Goal: Information Seeking & Learning: Learn about a topic

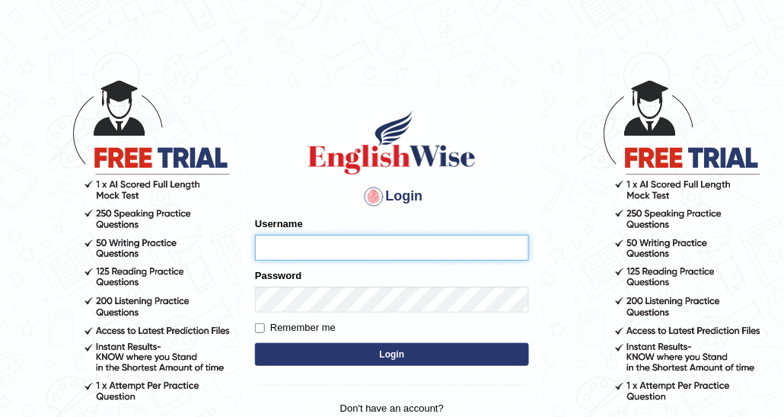
type input "DishaEw"
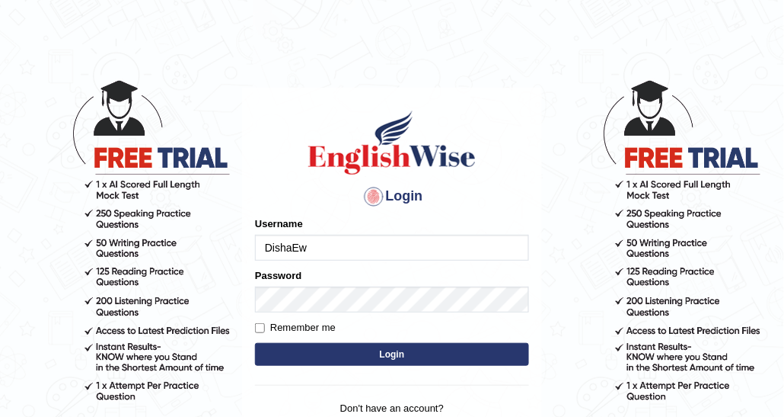
click at [396, 351] on button "Login" at bounding box center [392, 354] width 274 height 23
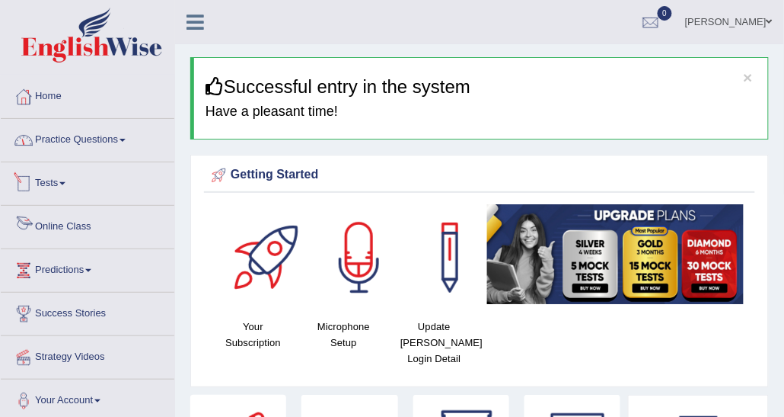
click at [59, 122] on link "Practice Questions" at bounding box center [88, 138] width 174 height 38
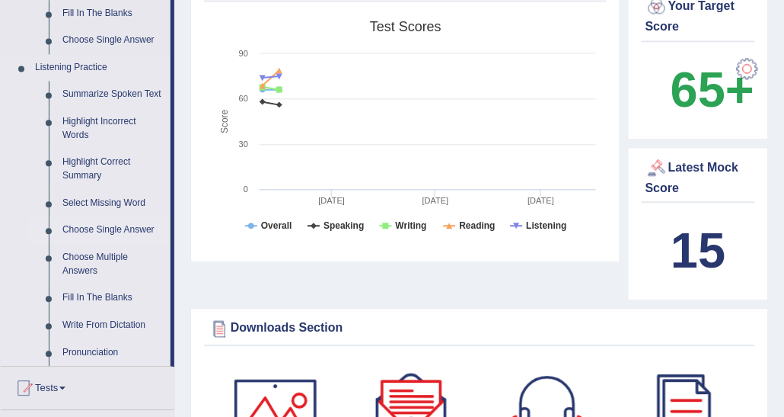
scroll to position [685, 0]
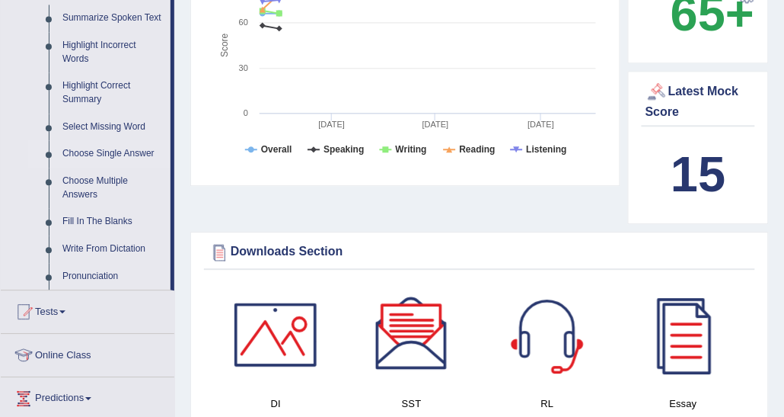
click at [131, 157] on link "Choose Single Answer" at bounding box center [113, 153] width 115 height 27
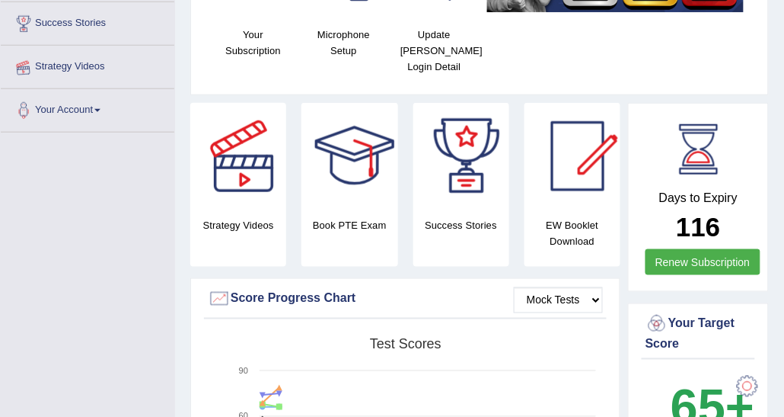
scroll to position [268, 0]
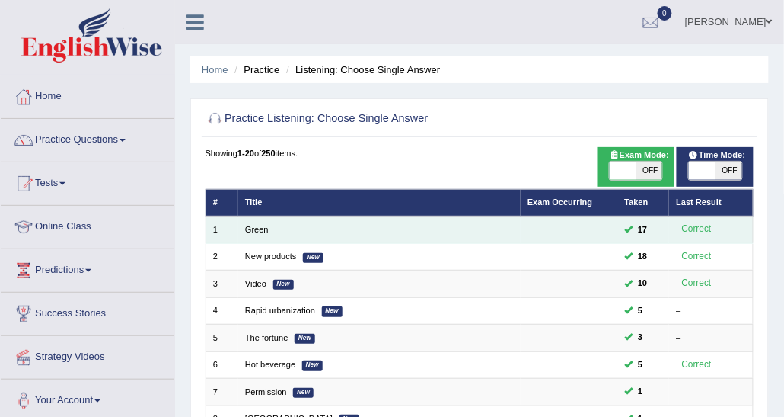
click at [253, 222] on td "Green" at bounding box center [379, 229] width 283 height 27
click at [254, 232] on link "Green" at bounding box center [257, 229] width 24 height 9
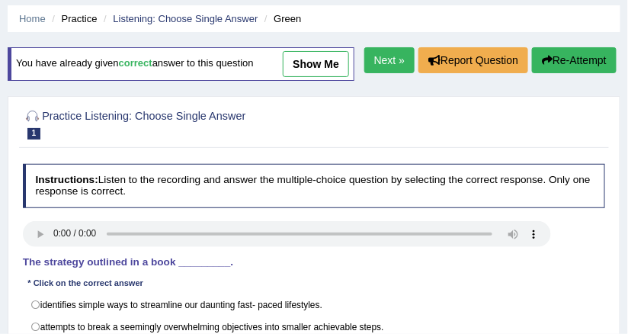
scroll to position [183, 0]
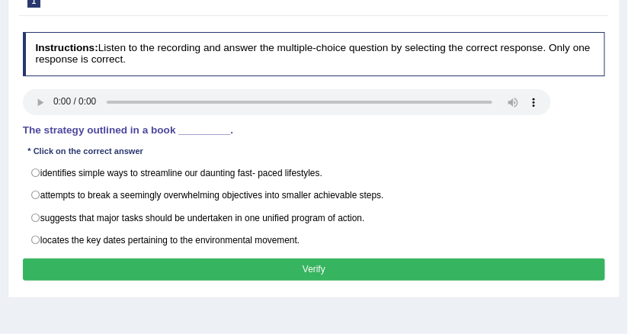
click at [267, 127] on h4 "The strategy outlined in a book _________." at bounding box center [314, 130] width 583 height 11
click at [50, 81] on div "Instructions: Listen to the recording and answer the multiple-choice question b…" at bounding box center [313, 158] width 589 height 265
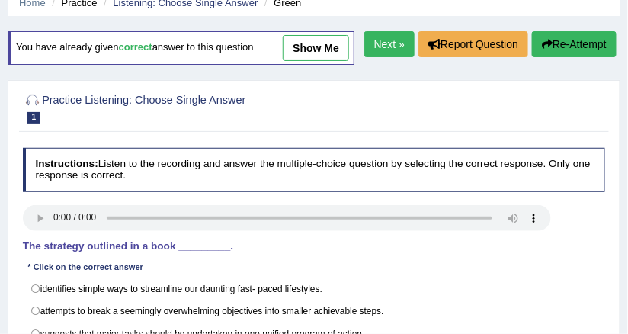
scroll to position [0, 0]
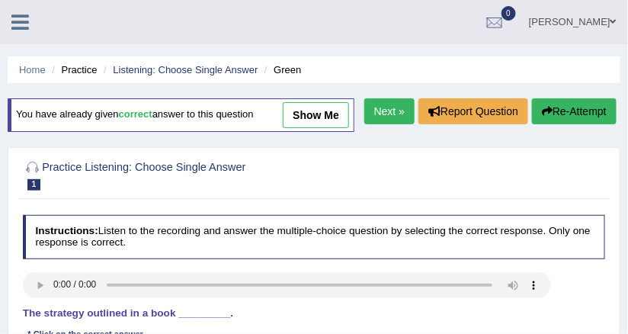
click at [302, 114] on link "show me" at bounding box center [316, 115] width 66 height 26
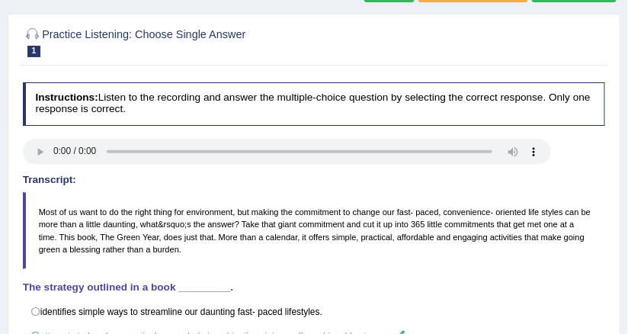
scroll to position [61, 0]
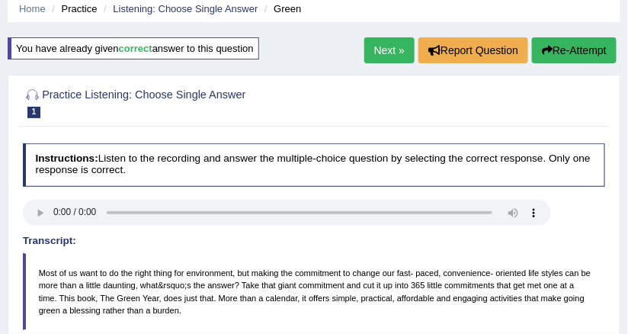
click at [365, 57] on link "Next »" at bounding box center [389, 50] width 50 height 26
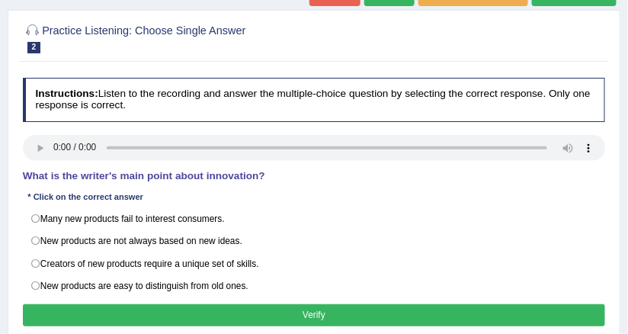
scroll to position [183, 0]
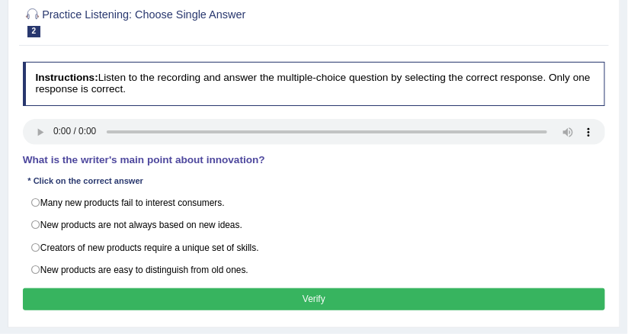
click at [55, 82] on h4 "Instructions: Listen to the recording and answer the multiple-choice question b…" at bounding box center [314, 83] width 583 height 43
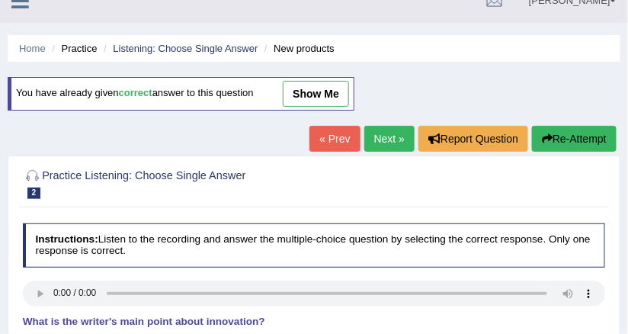
scroll to position [0, 0]
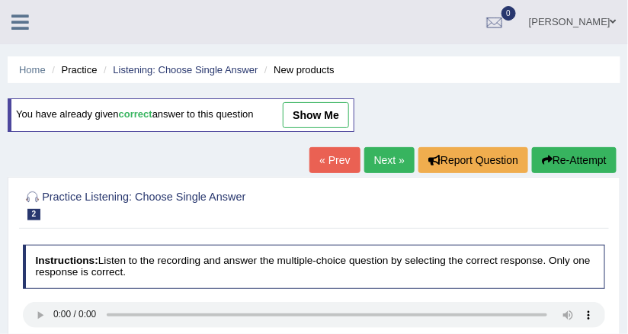
click at [284, 109] on span "show me" at bounding box center [301, 114] width 95 height 11
click at [302, 117] on link "show me" at bounding box center [316, 115] width 66 height 26
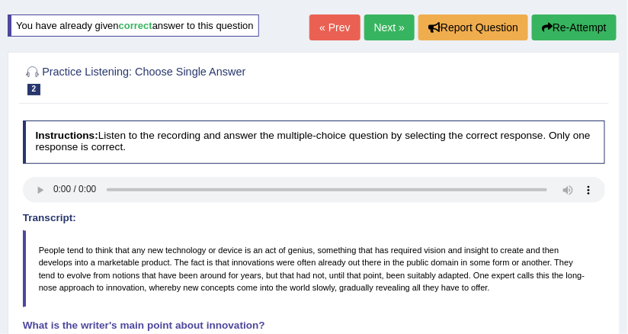
scroll to position [61, 0]
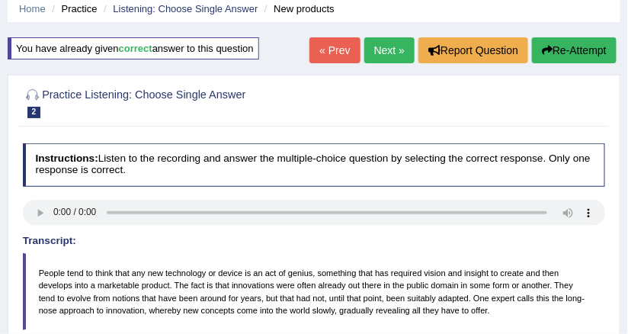
click at [400, 43] on link "Next »" at bounding box center [389, 50] width 50 height 26
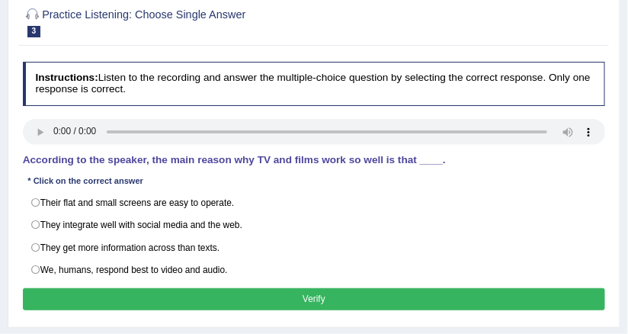
scroll to position [244, 0]
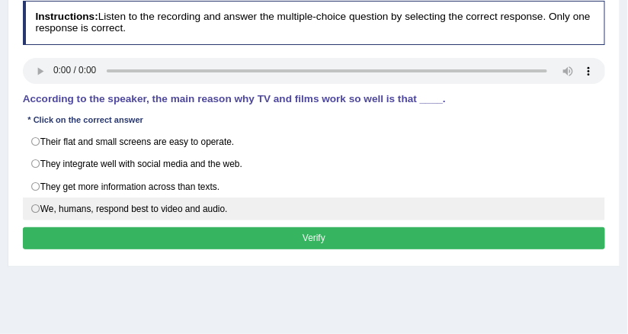
click at [40, 201] on label "We, humans, respond best to video and audio." at bounding box center [314, 208] width 583 height 23
radio input "true"
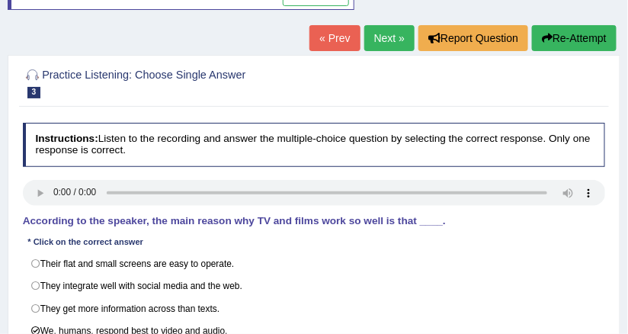
scroll to position [61, 0]
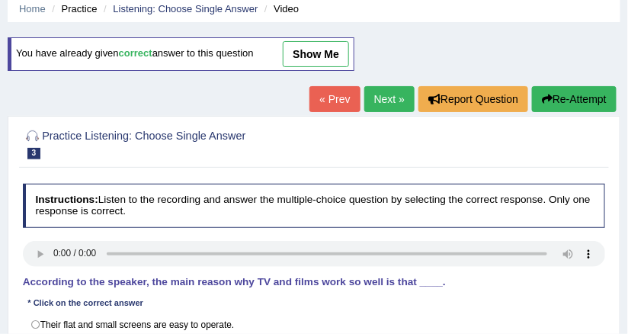
click at [374, 97] on link "Next »" at bounding box center [389, 99] width 50 height 26
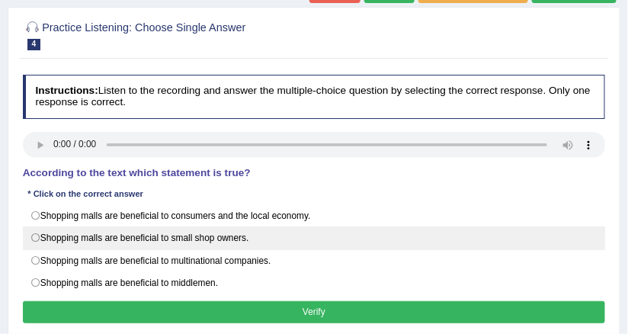
scroll to position [122, 0]
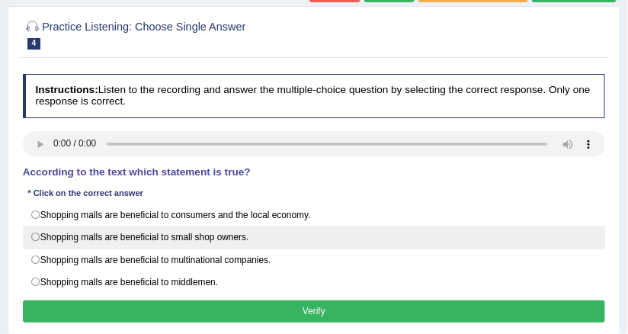
click at [133, 225] on label "Shopping malls are beneficial to small shop owners." at bounding box center [314, 236] width 583 height 23
radio input "true"
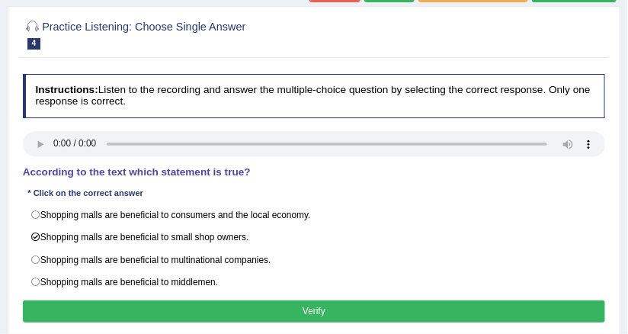
click at [185, 311] on button "Verify" at bounding box center [314, 311] width 583 height 22
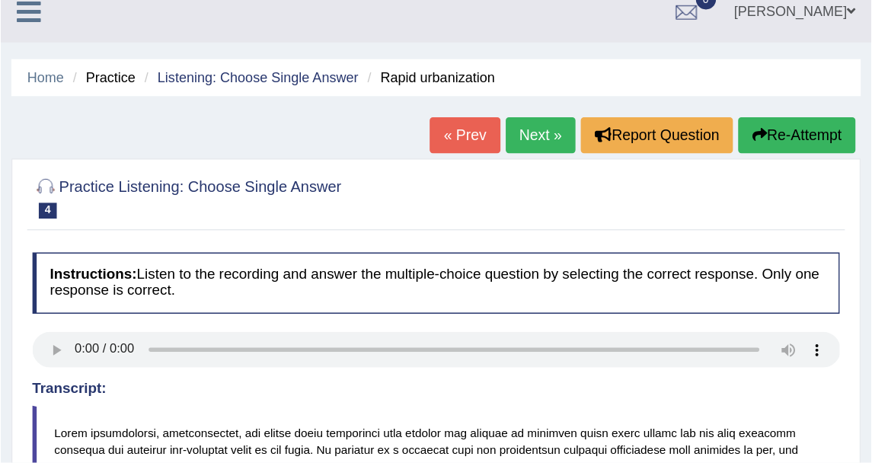
scroll to position [0, 0]
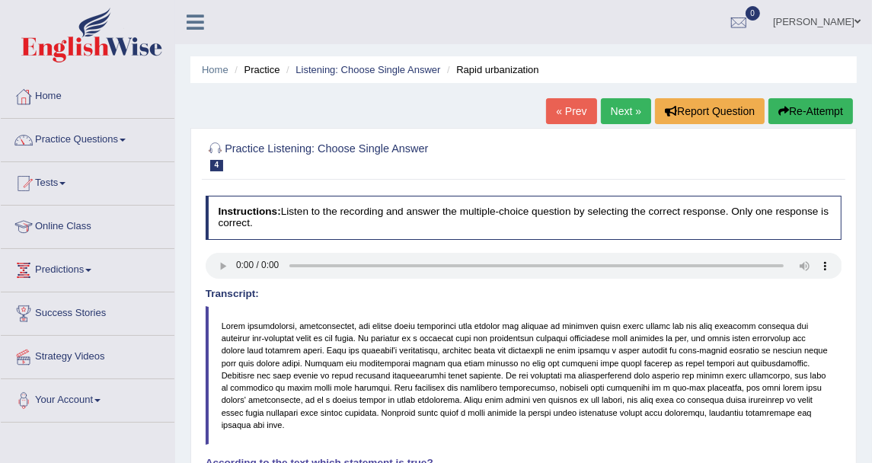
drag, startPoint x: 576, startPoint y: 2, endPoint x: 244, endPoint y: 113, distance: 350.9
click at [244, 113] on div "Home Practice Listening: Choose Single Answer Rapid urbanization « Prev Next » …" at bounding box center [523, 381] width 697 height 762
click at [116, 139] on link "Practice Questions" at bounding box center [88, 138] width 174 height 38
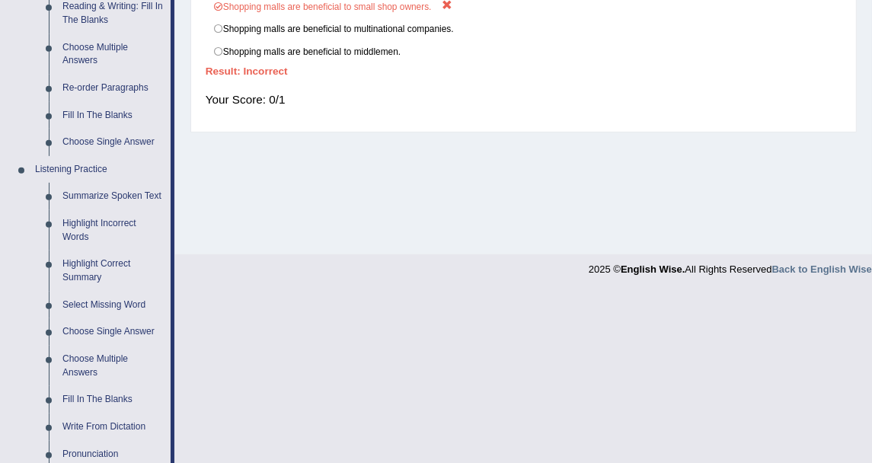
scroll to position [592, 0]
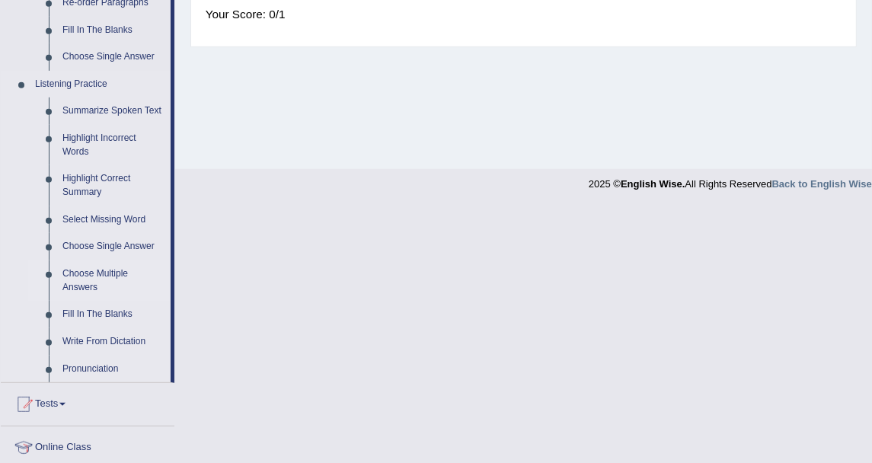
click at [99, 273] on link "Choose Multiple Answers" at bounding box center [113, 280] width 115 height 40
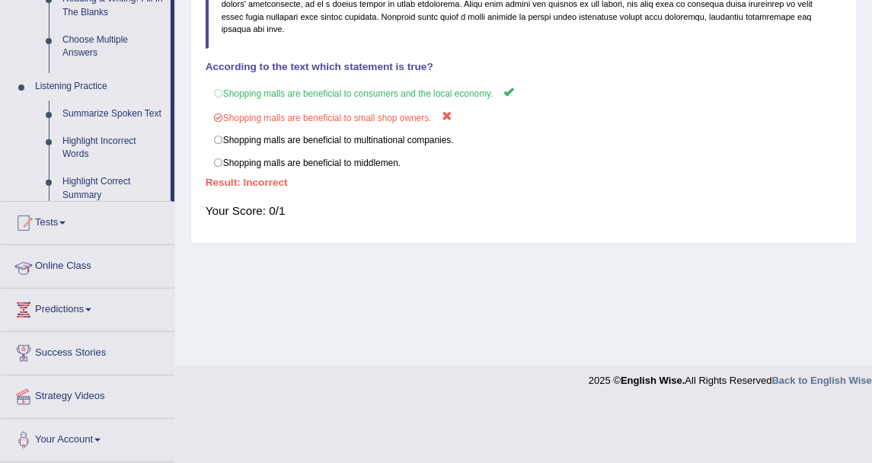
scroll to position [337, 0]
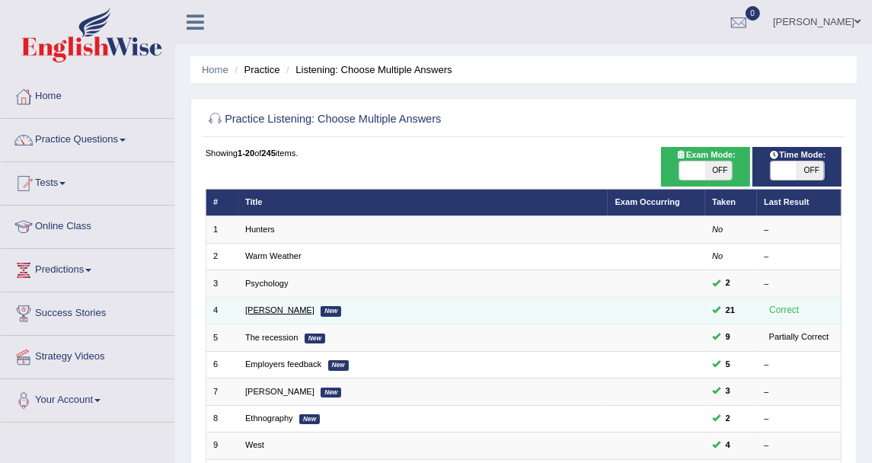
click at [254, 312] on td "Jodie New" at bounding box center [423, 310] width 370 height 27
click at [263, 310] on link "[PERSON_NAME]" at bounding box center [279, 309] width 69 height 9
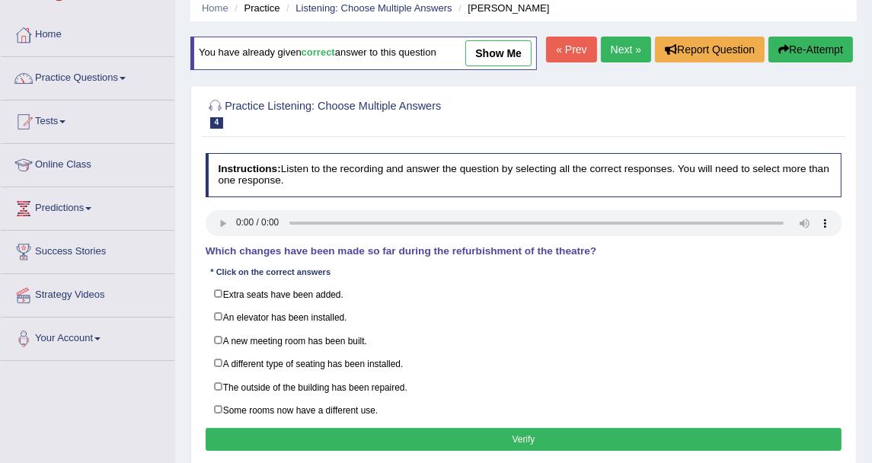
scroll to position [85, 0]
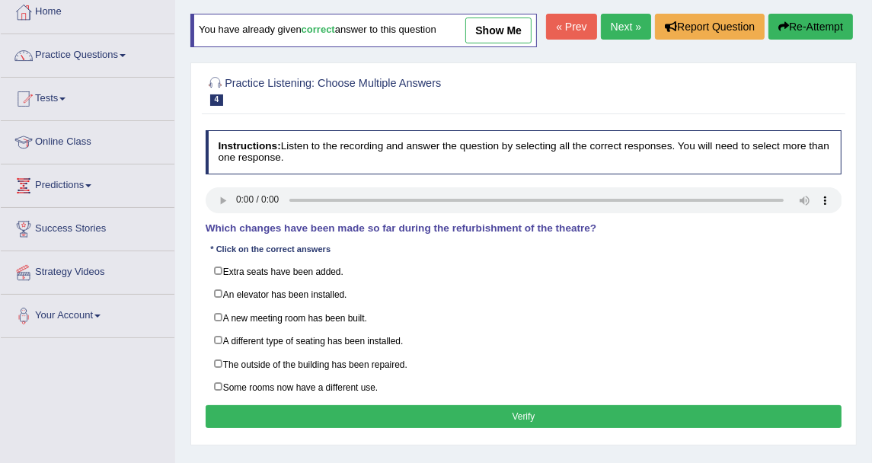
click at [333, 171] on h4 "Instructions: Listen to the recording and answer the question by selecting all …" at bounding box center [524, 151] width 637 height 43
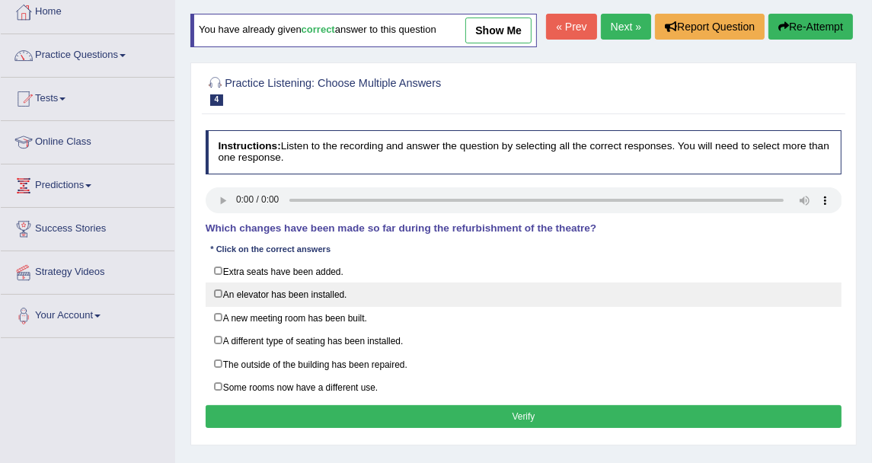
click at [266, 296] on label "An elevator has been installed." at bounding box center [524, 295] width 637 height 24
checkbox input "true"
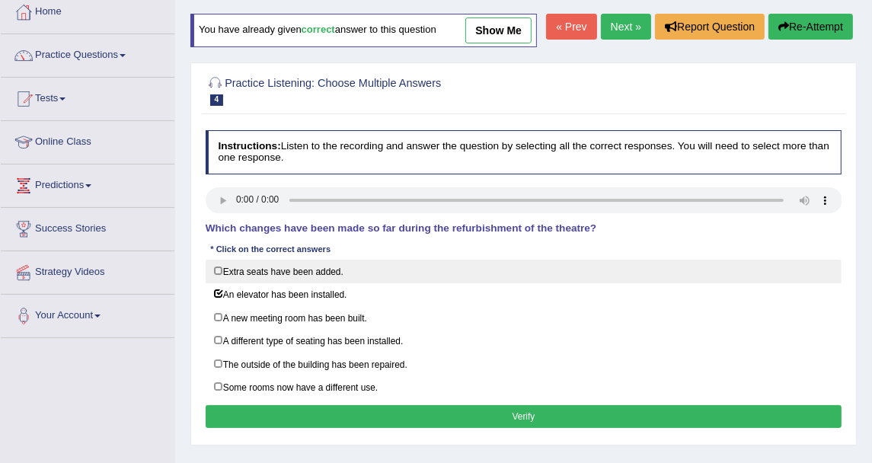
click at [265, 277] on label "Extra seats have been added." at bounding box center [524, 272] width 637 height 24
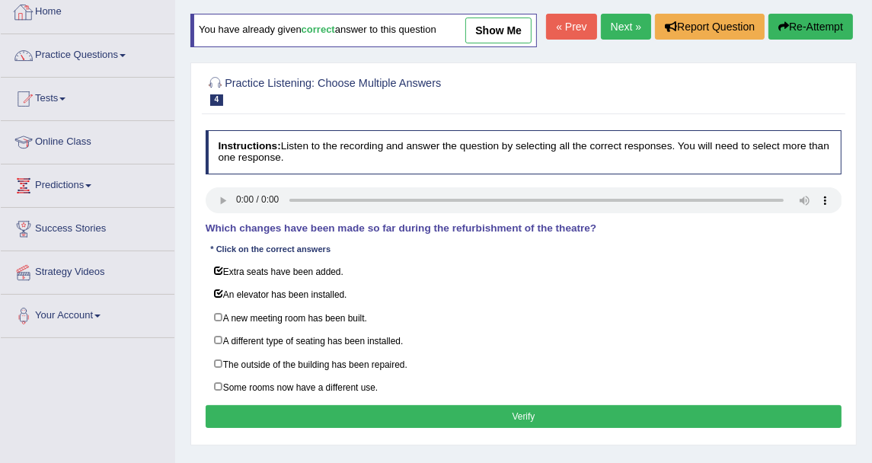
click at [295, 154] on h4 "Instructions: Listen to the recording and answer the question by selecting all …" at bounding box center [524, 151] width 637 height 43
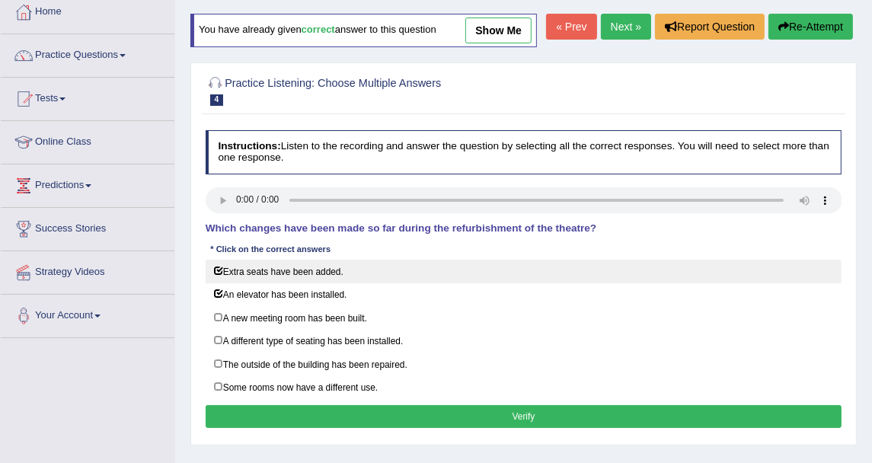
click at [236, 264] on label "Extra seats have been added." at bounding box center [524, 272] width 637 height 24
checkbox input "false"
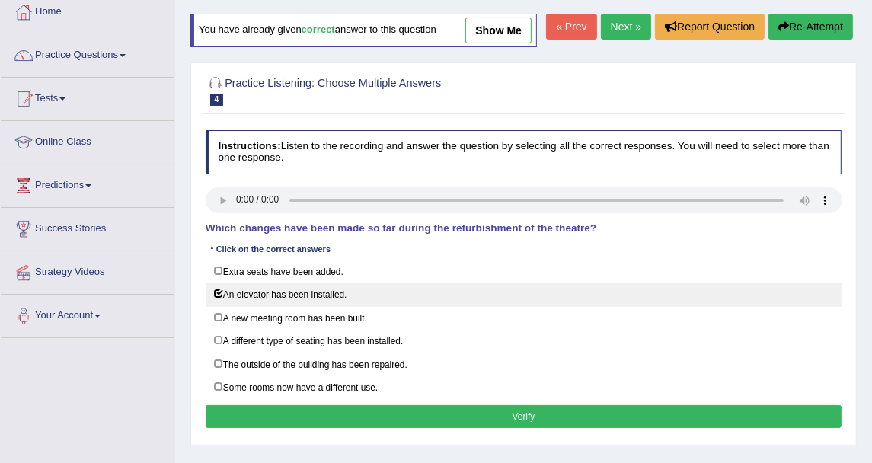
click at [238, 296] on label "An elevator has been installed." at bounding box center [524, 295] width 637 height 24
checkbox input "false"
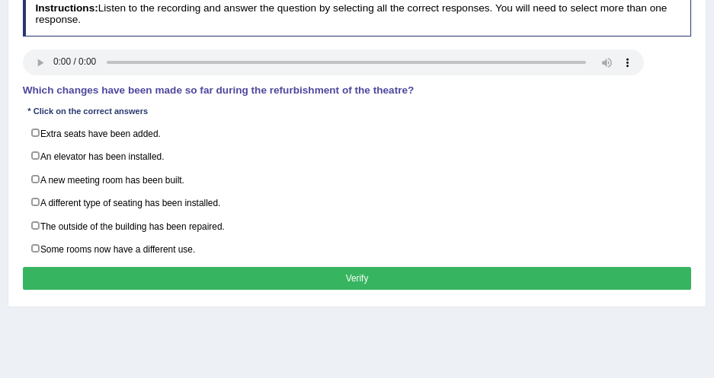
scroll to position [153, 0]
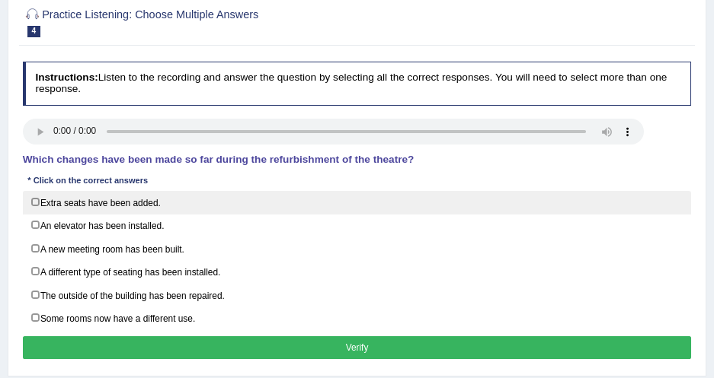
click at [68, 202] on label "Extra seats have been added." at bounding box center [357, 203] width 669 height 24
checkbox input "true"
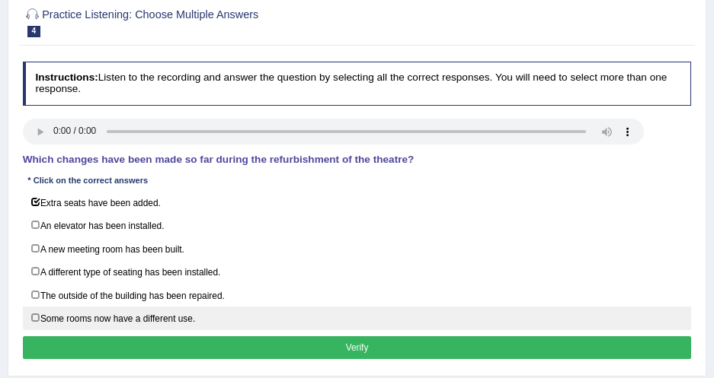
click at [66, 315] on label "Some rooms now have a different use." at bounding box center [357, 319] width 669 height 24
checkbox input "true"
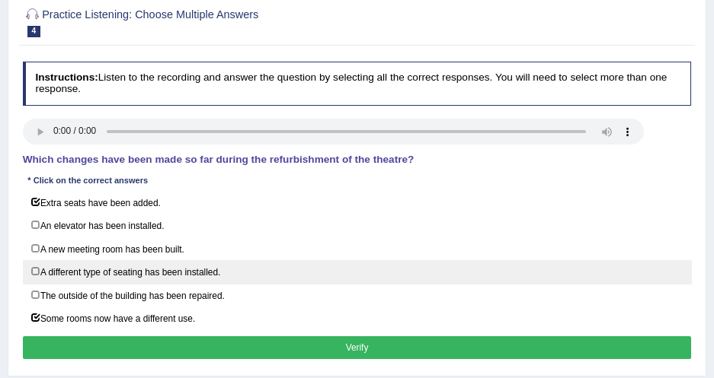
click at [40, 262] on label "A different type of seating has been installed." at bounding box center [357, 272] width 669 height 24
checkbox input "true"
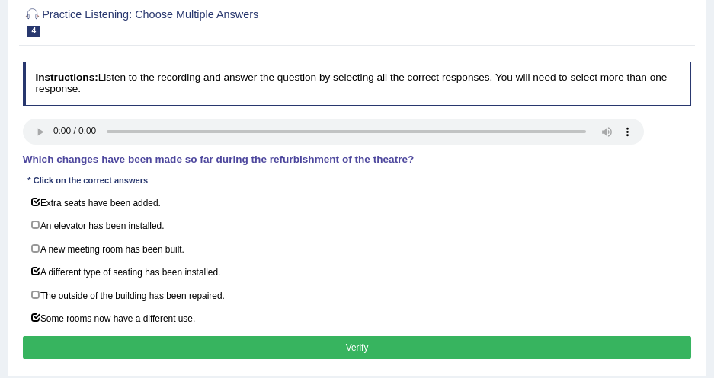
click at [16, 267] on div "Practice Listening: Choose Multiple Answers 4 Jodie Instructions: Listen to the…" at bounding box center [357, 185] width 698 height 383
click at [94, 341] on button "Verify" at bounding box center [357, 348] width 669 height 22
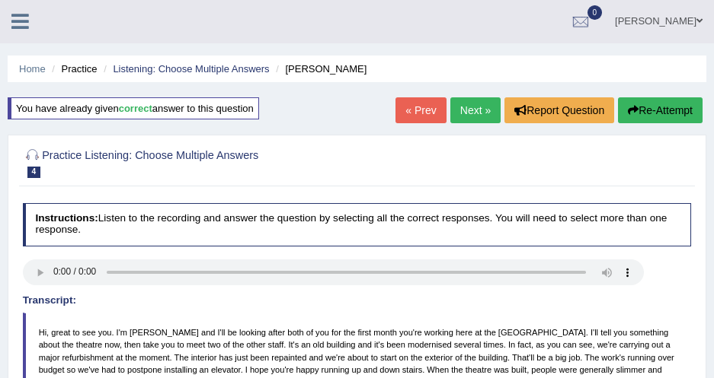
scroll to position [0, 0]
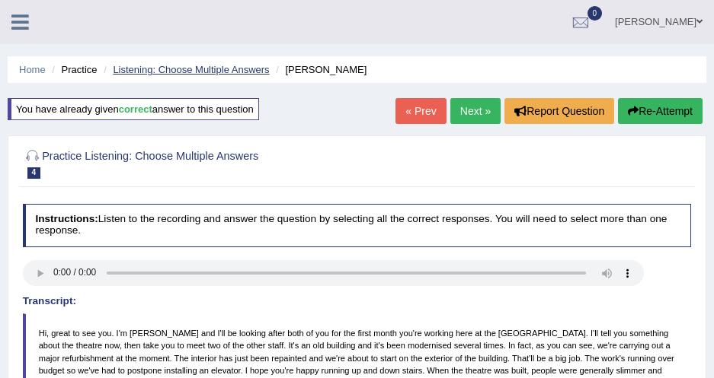
click at [240, 73] on link "Listening: Choose Multiple Answers" at bounding box center [191, 69] width 156 height 11
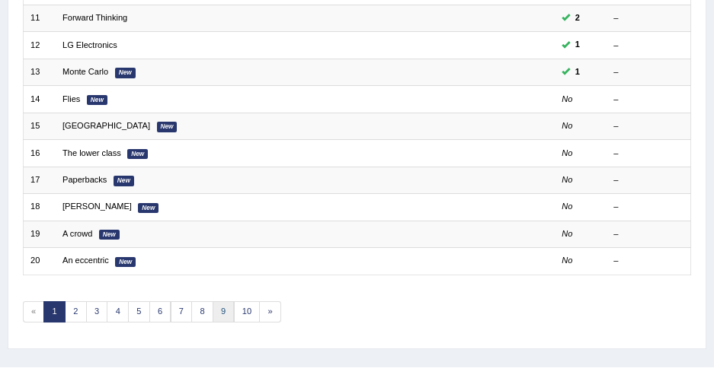
click at [213, 302] on link "9" at bounding box center [223, 312] width 22 height 21
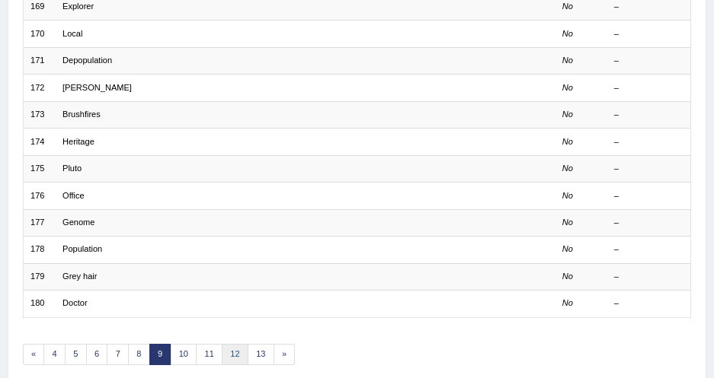
scroll to position [484, 0]
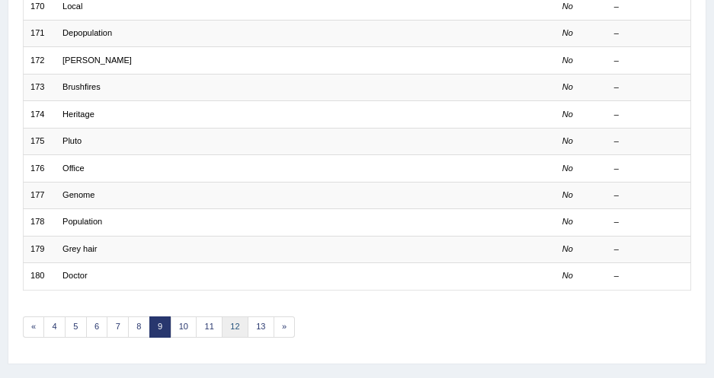
click at [238, 317] on link "12" at bounding box center [235, 327] width 27 height 21
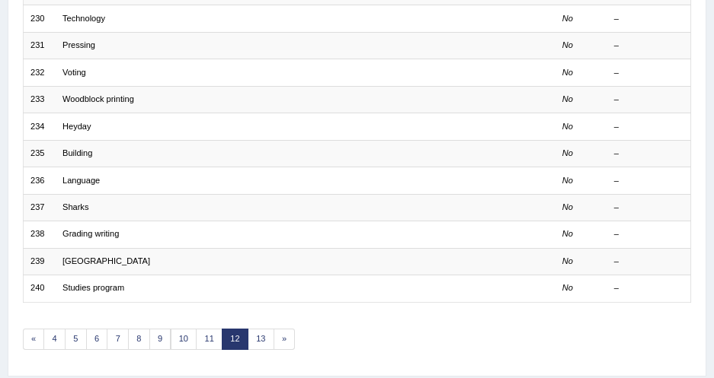
scroll to position [500, 0]
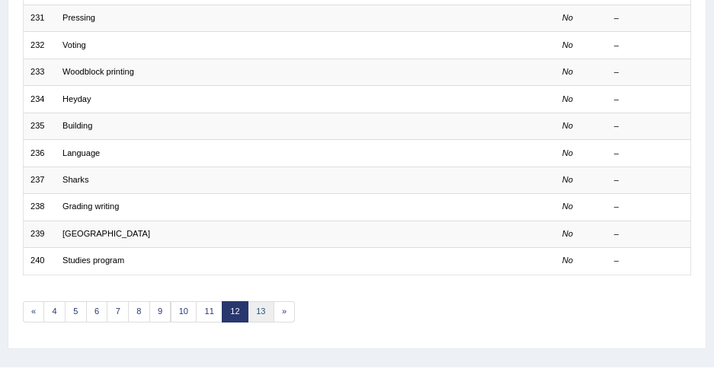
click at [248, 302] on link "13" at bounding box center [260, 312] width 27 height 21
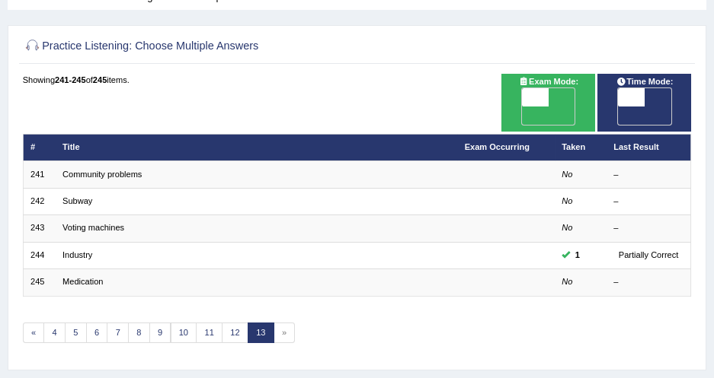
scroll to position [69, 0]
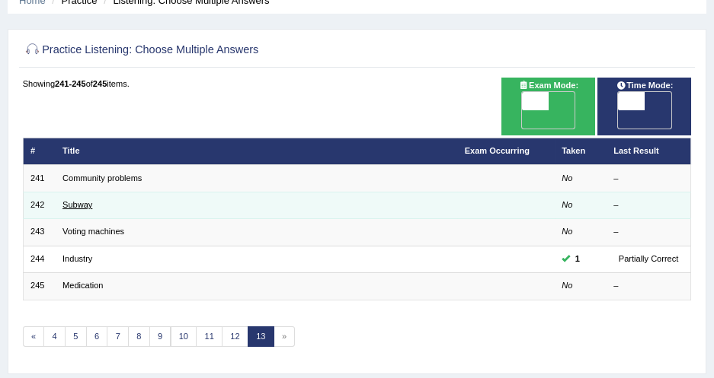
click at [72, 200] on link "Subway" at bounding box center [77, 204] width 30 height 9
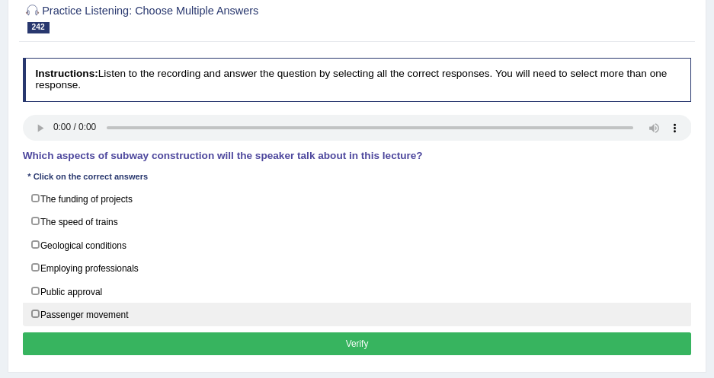
click at [76, 307] on label "Passenger movement" at bounding box center [357, 315] width 669 height 24
checkbox input "true"
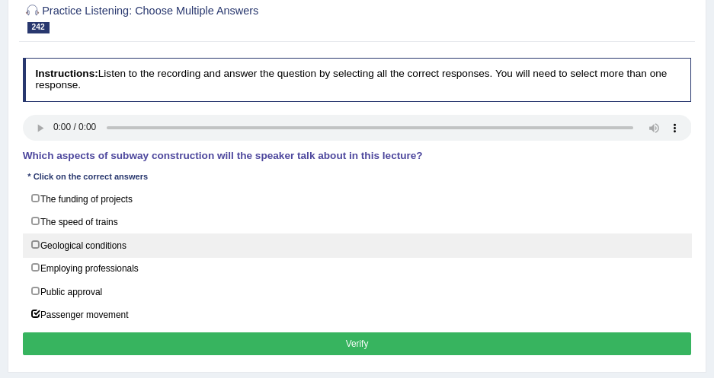
click at [90, 246] on label "Geological conditions" at bounding box center [357, 246] width 669 height 24
checkbox input "true"
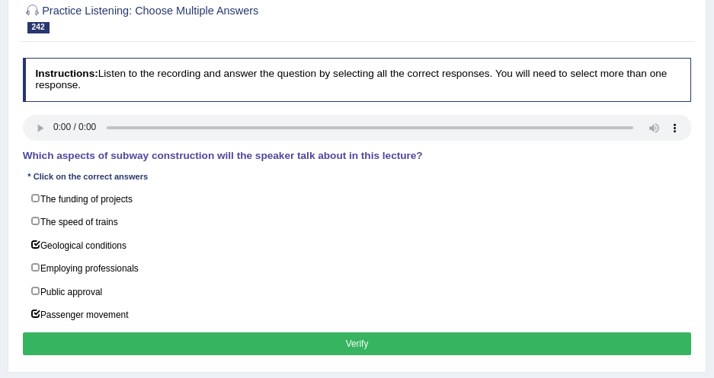
click at [126, 350] on div "Instructions: Listen to the recording and answer the question by selecting all …" at bounding box center [356, 209] width 675 height 314
click at [126, 339] on button "Verify" at bounding box center [357, 344] width 669 height 22
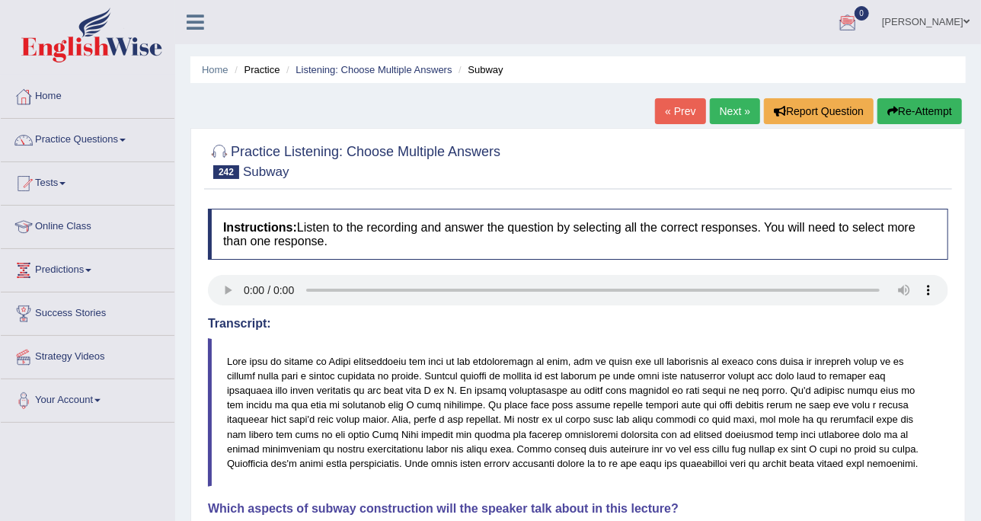
drag, startPoint x: 673, startPoint y: 0, endPoint x: 302, endPoint y: 179, distance: 411.8
click at [302, 179] on div "Practice Listening: Choose Multiple Answers 242 Subway" at bounding box center [578, 162] width 748 height 53
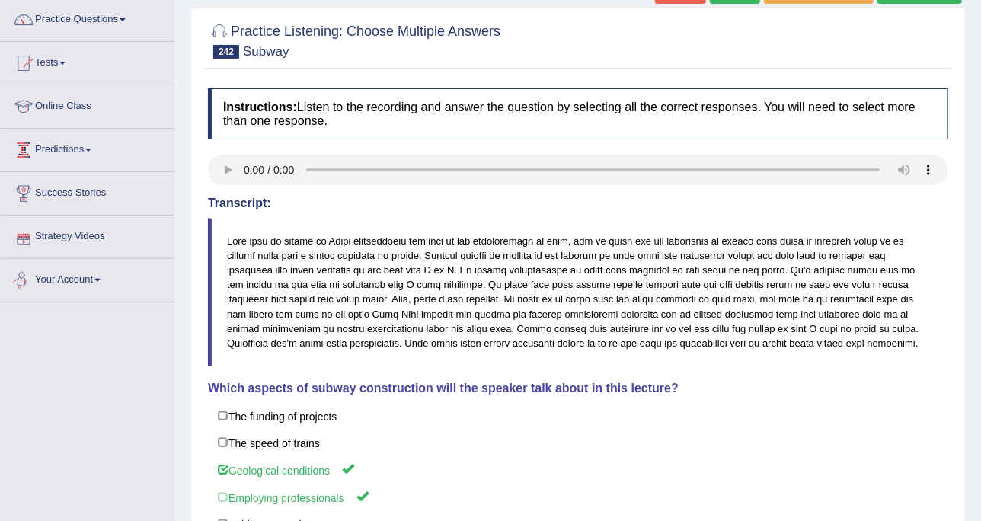
scroll to position [95, 0]
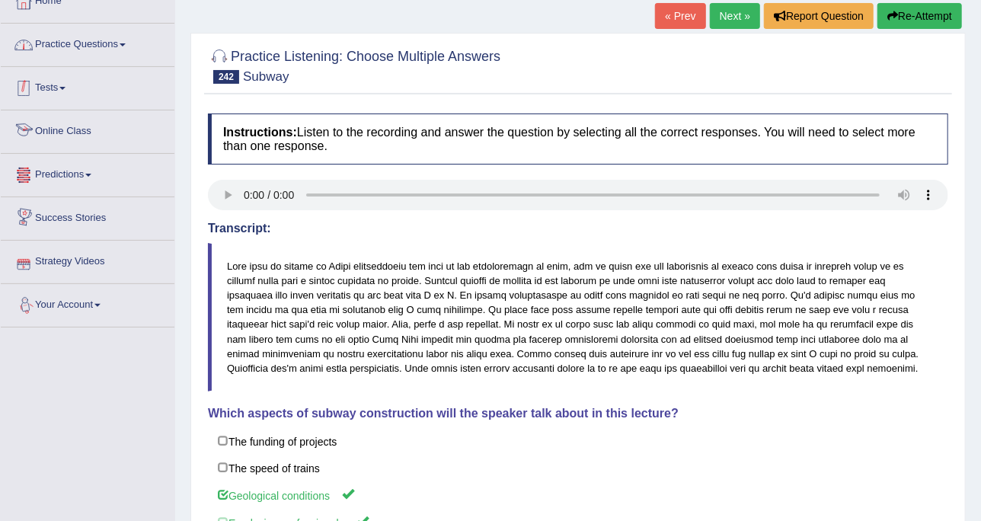
click at [95, 56] on link "Practice Questions" at bounding box center [88, 43] width 174 height 38
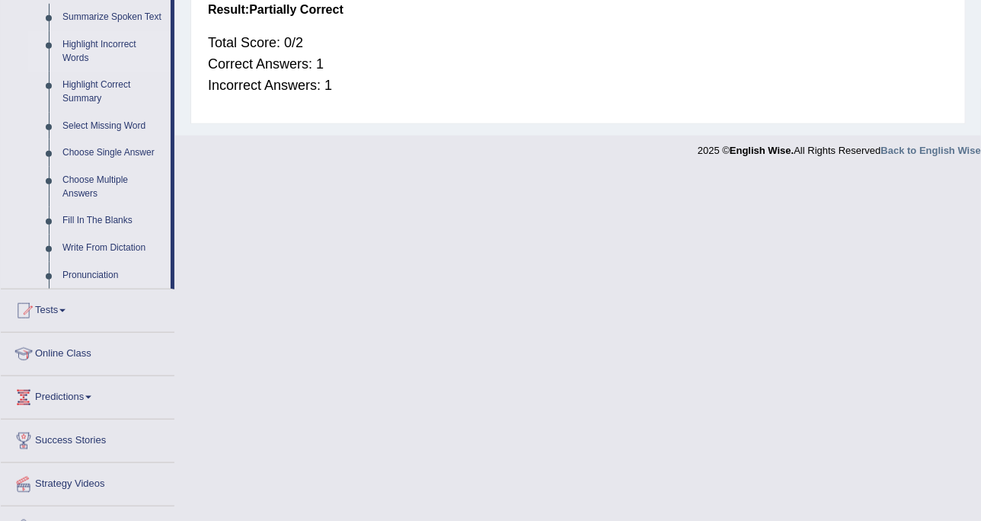
scroll to position [712, 0]
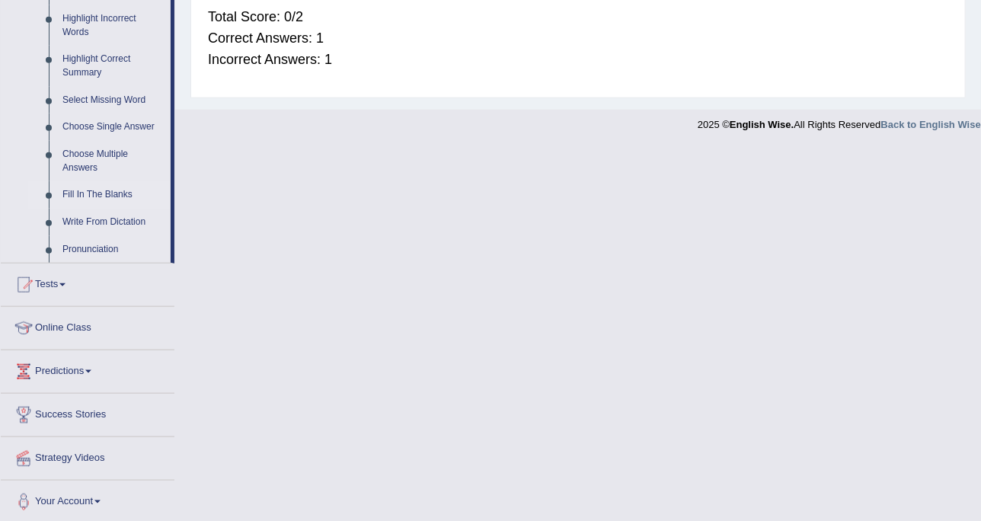
click at [105, 194] on link "Fill In The Blanks" at bounding box center [113, 194] width 115 height 27
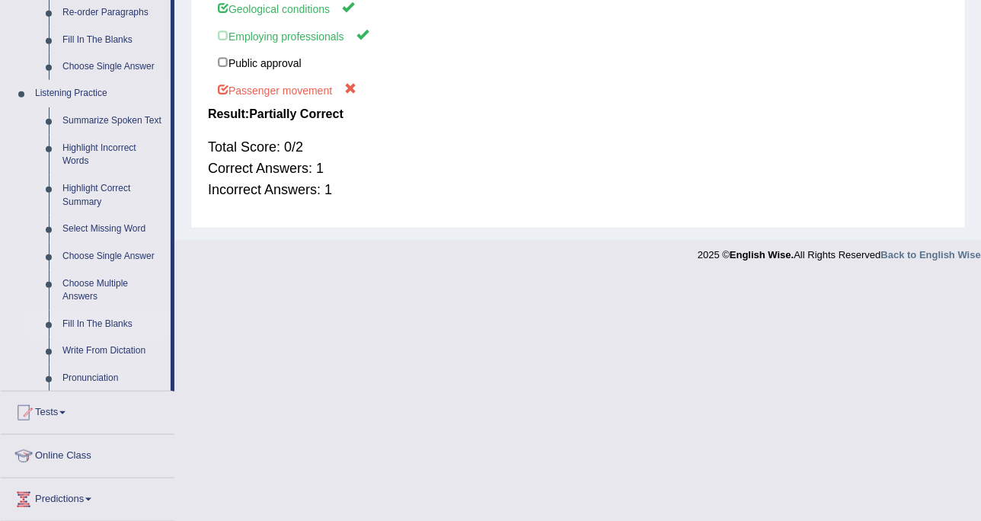
scroll to position [338, 0]
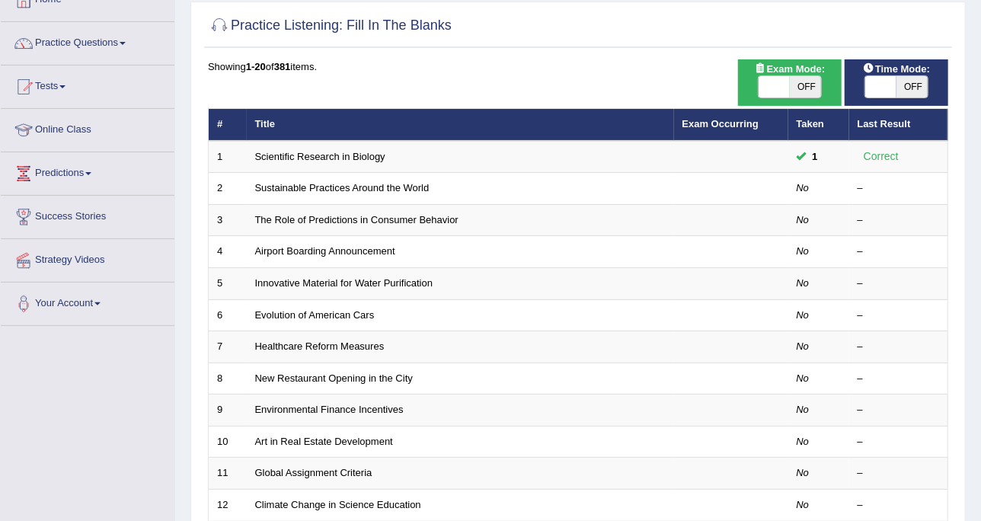
scroll to position [190, 0]
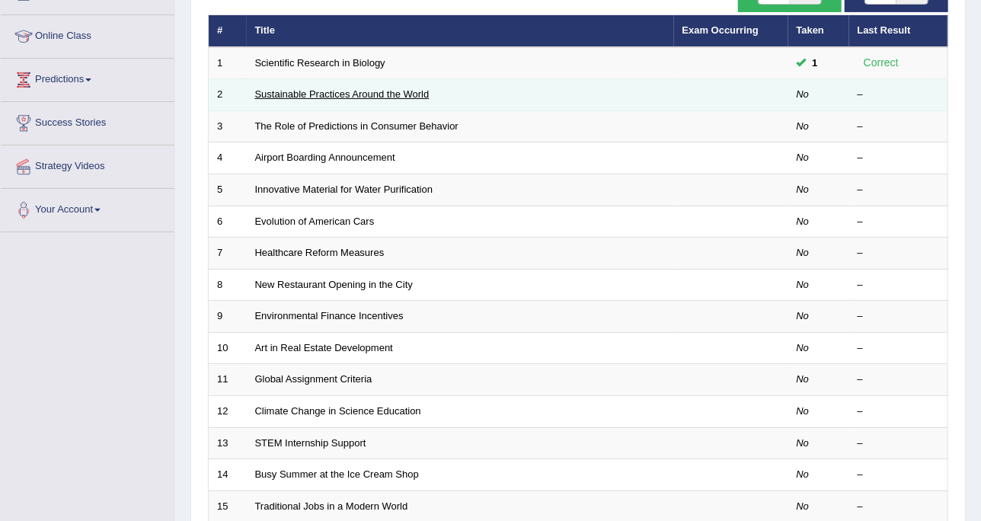
click at [346, 95] on link "Sustainable Practices Around the World" at bounding box center [342, 93] width 174 height 11
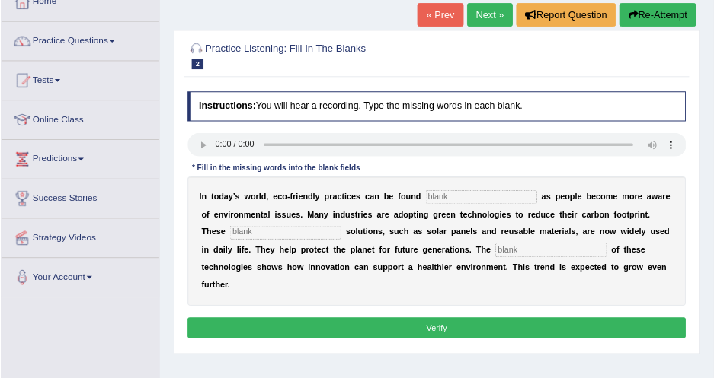
scroll to position [95, 0]
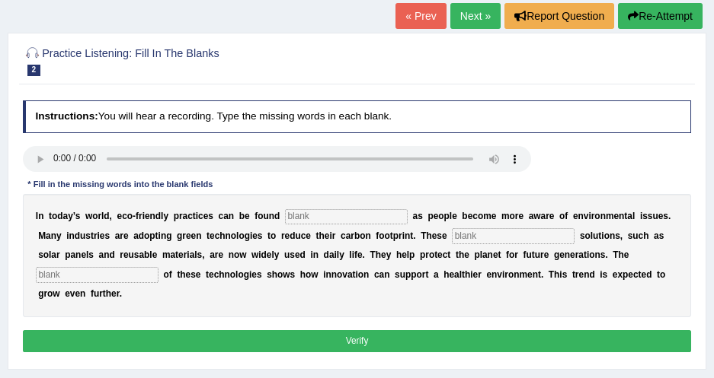
drag, startPoint x: 944, startPoint y: 2, endPoint x: 249, endPoint y: 81, distance: 699.0
click at [249, 81] on div "Practice Listening: Fill In The Blanks 2 Sustainable Practices Around the World" at bounding box center [356, 62] width 675 height 45
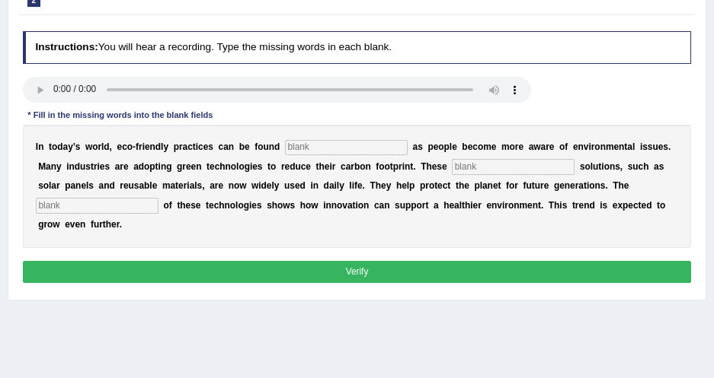
click at [293, 145] on input "text" at bounding box center [346, 147] width 123 height 15
click at [343, 154] on input "text" at bounding box center [346, 147] width 123 height 15
type input "erytwher"
click at [452, 170] on input "text" at bounding box center [513, 166] width 123 height 15
type input "sustainabke"
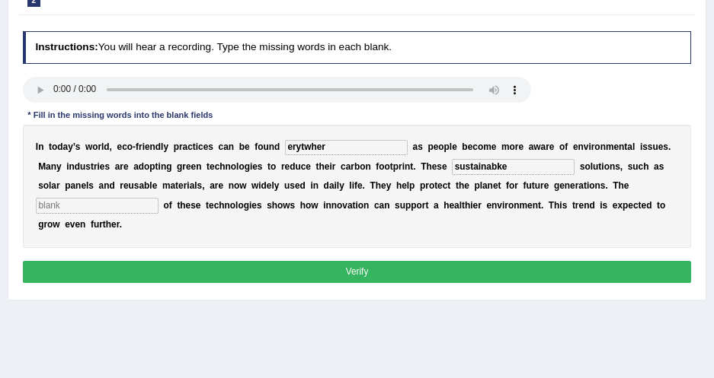
click at [158, 198] on input "text" at bounding box center [97, 205] width 123 height 15
type input "application"
click at [452, 168] on input "sustainabke" at bounding box center [513, 166] width 123 height 15
drag, startPoint x: 433, startPoint y: 168, endPoint x: 480, endPoint y: 164, distance: 47.3
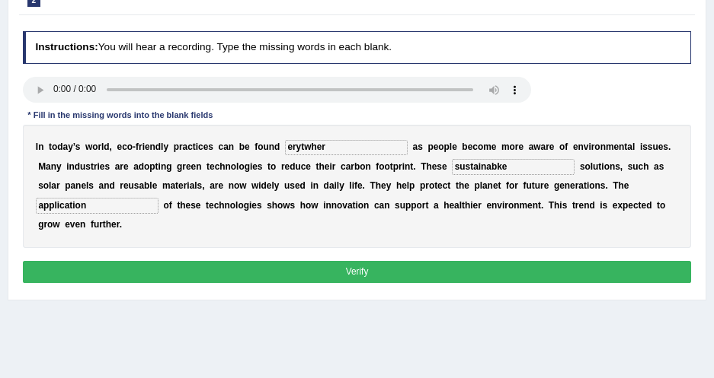
click at [480, 164] on input "sustainabke" at bounding box center [513, 166] width 123 height 15
drag, startPoint x: 474, startPoint y: 164, endPoint x: 435, endPoint y: 169, distance: 39.1
click at [452, 169] on input "sustainabke" at bounding box center [513, 166] width 123 height 15
type input "sustainable"
drag, startPoint x: 311, startPoint y: 150, endPoint x: 222, endPoint y: 152, distance: 89.9
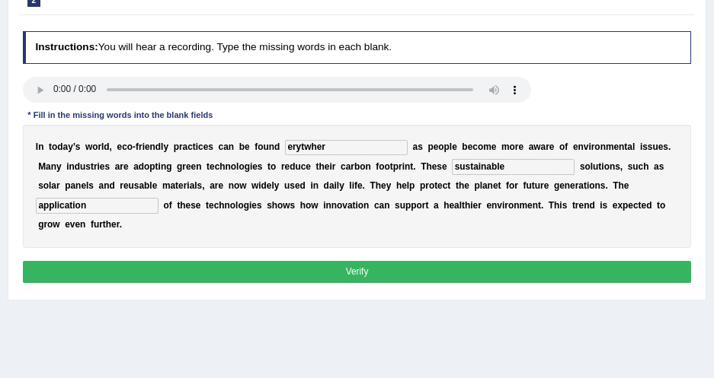
click at [222, 152] on div "I n t o d a y ’ s w o r l d , e c o - f r i e n d l y p r a c t i c e s c a n b…" at bounding box center [357, 186] width 669 height 123
type input "everywhere"
click at [318, 261] on button "Verify" at bounding box center [357, 272] width 669 height 22
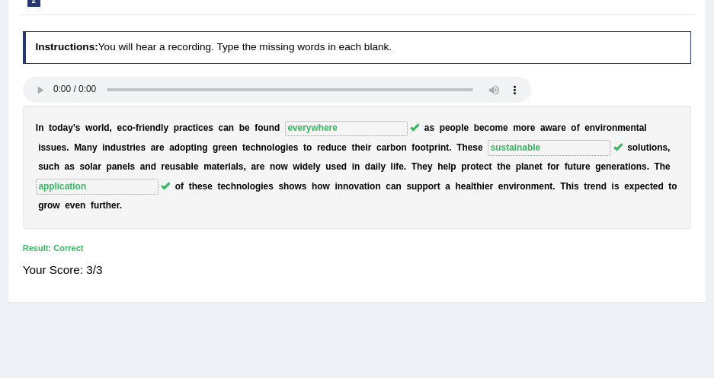
click at [408, 254] on div "Your Score: 3/3" at bounding box center [357, 269] width 669 height 31
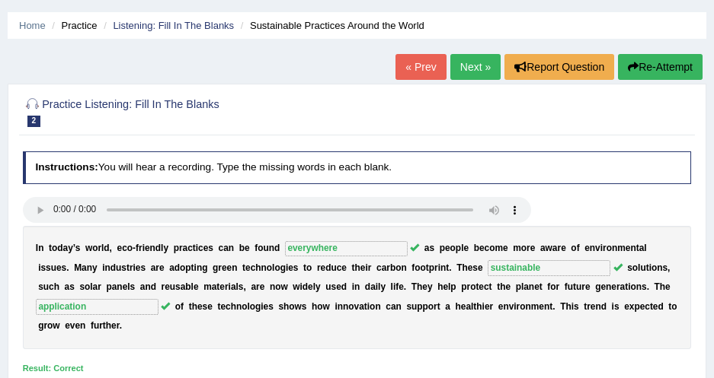
scroll to position [26, 0]
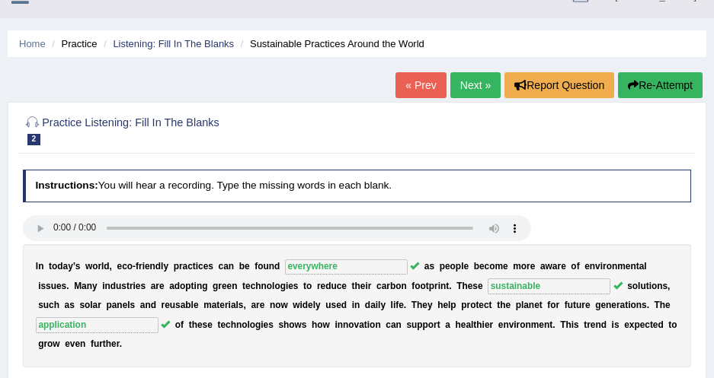
click at [462, 90] on link "Next »" at bounding box center [475, 85] width 50 height 26
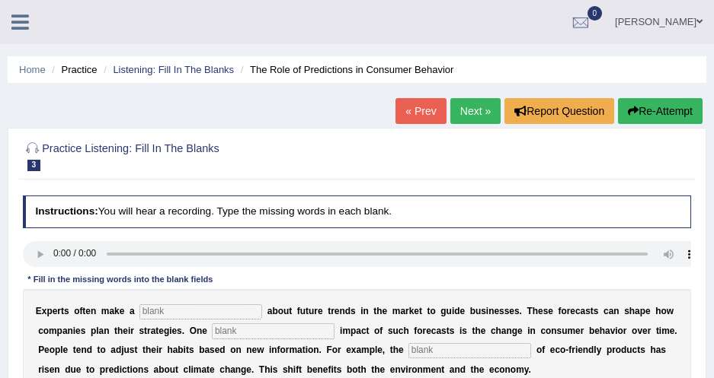
click at [467, 107] on link "Next »" at bounding box center [475, 111] width 50 height 26
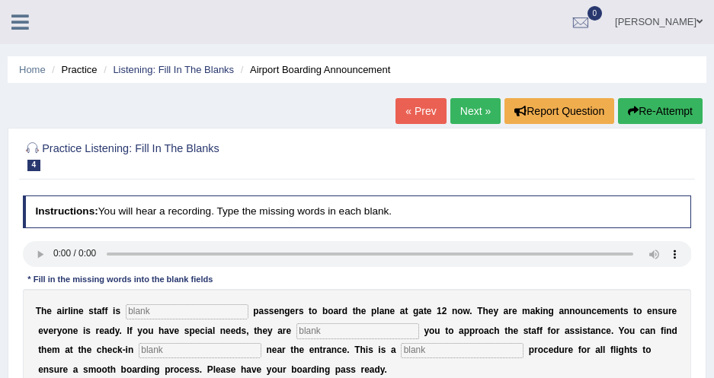
click at [481, 107] on link "Next »" at bounding box center [475, 111] width 50 height 26
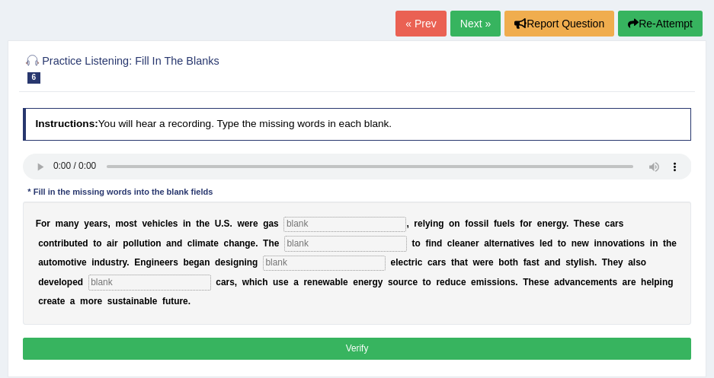
scroll to position [69, 0]
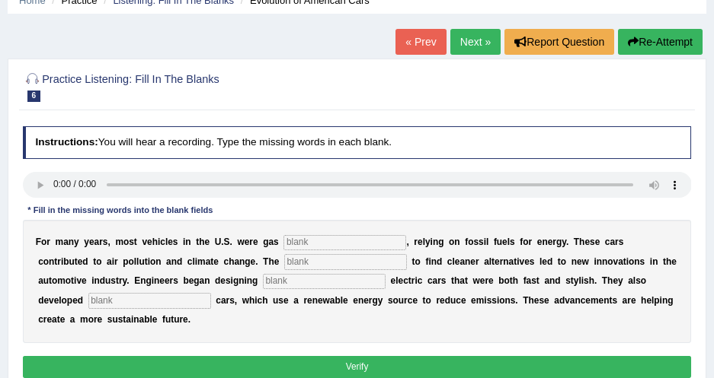
click at [474, 43] on link "Next »" at bounding box center [475, 42] width 50 height 26
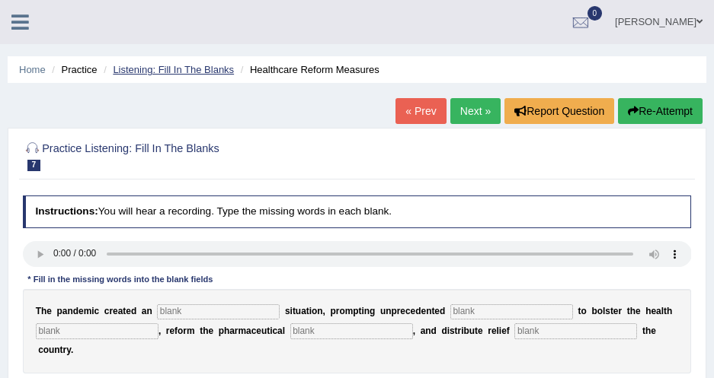
click at [215, 66] on link "Listening: Fill In The Blanks" at bounding box center [173, 69] width 121 height 11
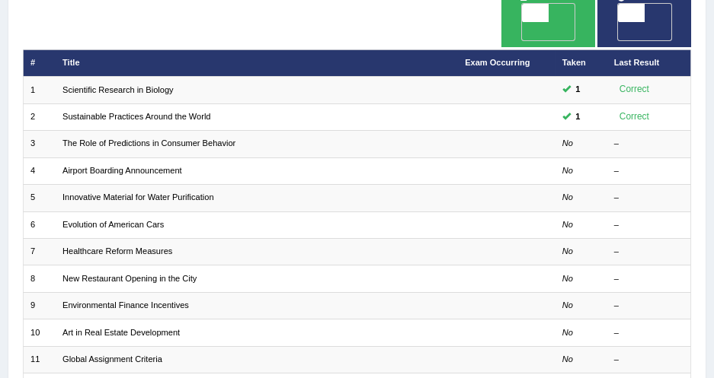
scroll to position [138, 0]
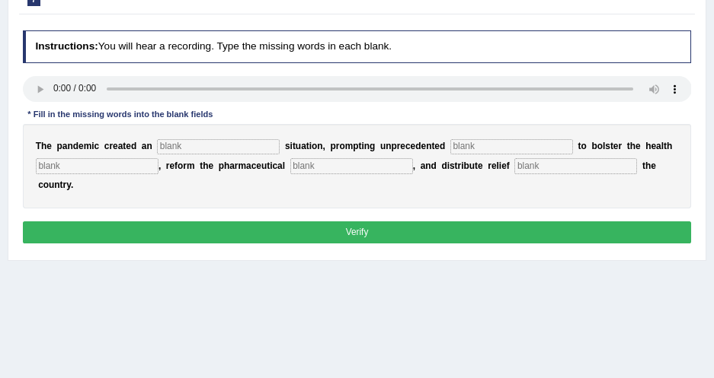
scroll to position [138, 0]
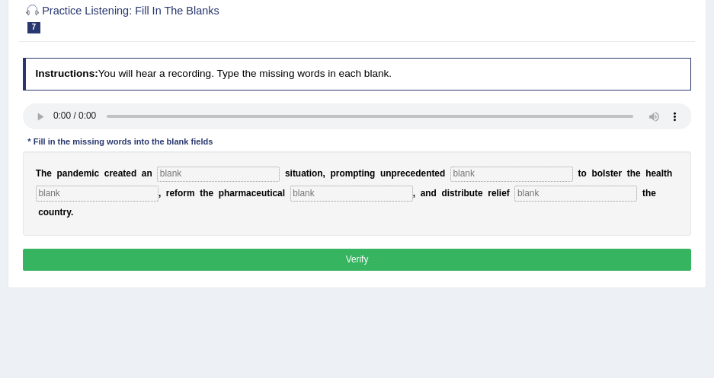
click at [222, 183] on div "T h e p a n d e m i c c r e a t e d a n s i t u a t i o n , p r o m p t i n g u…" at bounding box center [357, 194] width 669 height 85
click at [225, 174] on input "text" at bounding box center [218, 174] width 123 height 15
click at [168, 171] on input "text" at bounding box center [218, 174] width 123 height 15
type input "urgent"
click at [454, 174] on input "text" at bounding box center [511, 174] width 123 height 15
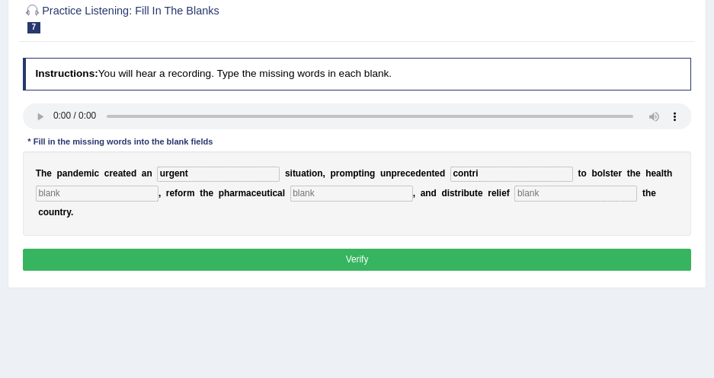
type input "contri"
click at [136, 190] on input "text" at bounding box center [97, 193] width 123 height 15
type input "system"
click at [293, 197] on input "text" at bounding box center [351, 193] width 123 height 15
type input "sector"
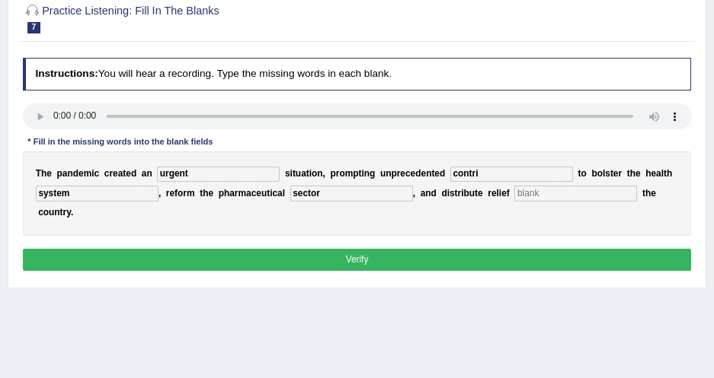
click at [529, 195] on input "text" at bounding box center [575, 193] width 123 height 15
type input "throughout"
click at [470, 176] on input "contri" at bounding box center [511, 174] width 123 height 15
type input "contribution"
click at [407, 252] on div "Instructions: You will hear a recording. Type the missing words in each blank. …" at bounding box center [356, 167] width 675 height 230
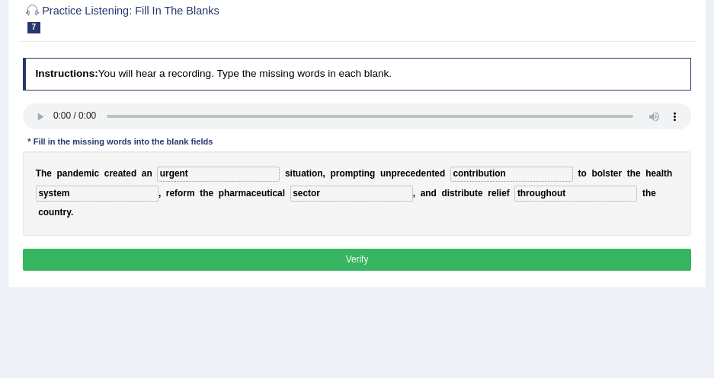
click at [407, 249] on button "Verify" at bounding box center [357, 260] width 669 height 22
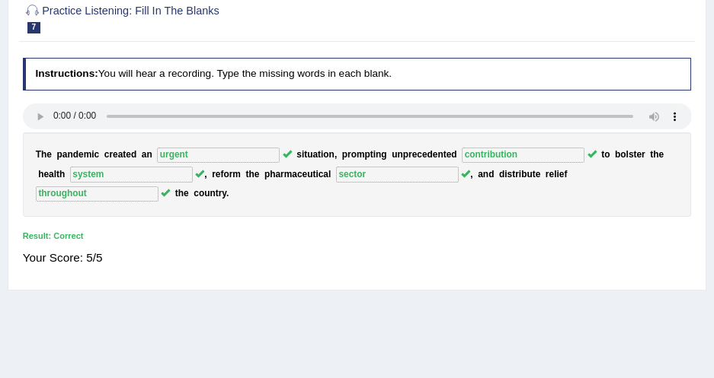
click at [302, 206] on div "Instructions: You will hear a recording. Type the missing words in each blank. …" at bounding box center [356, 168] width 675 height 232
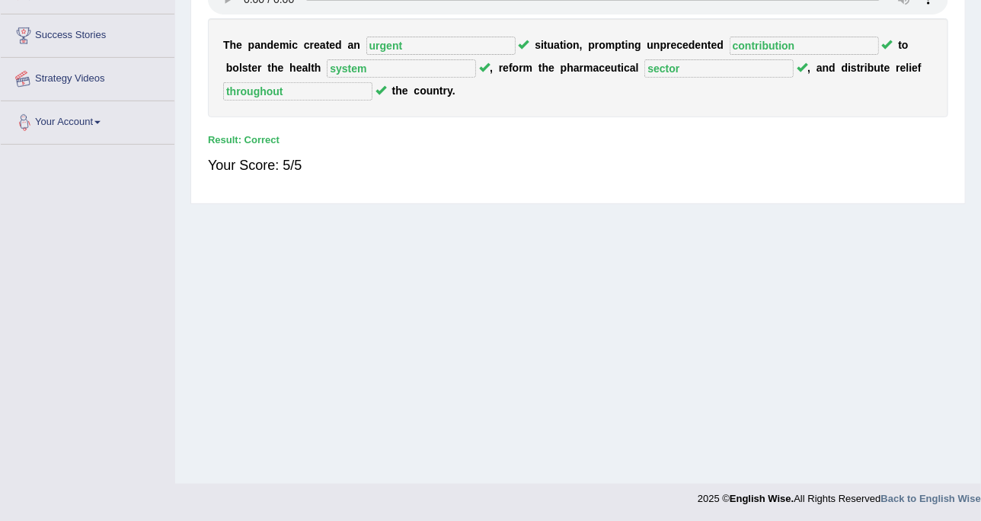
scroll to position [0, 0]
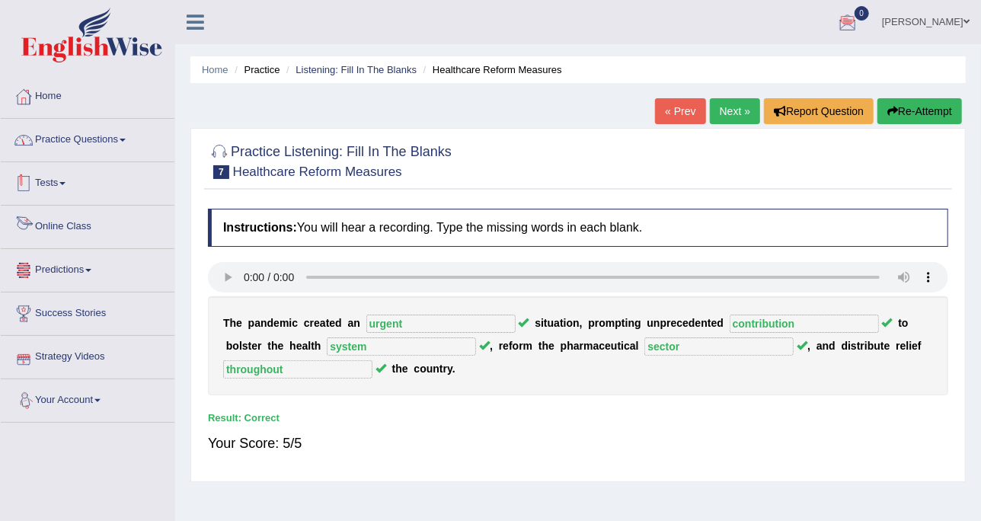
click at [78, 148] on link "Practice Questions" at bounding box center [88, 138] width 174 height 38
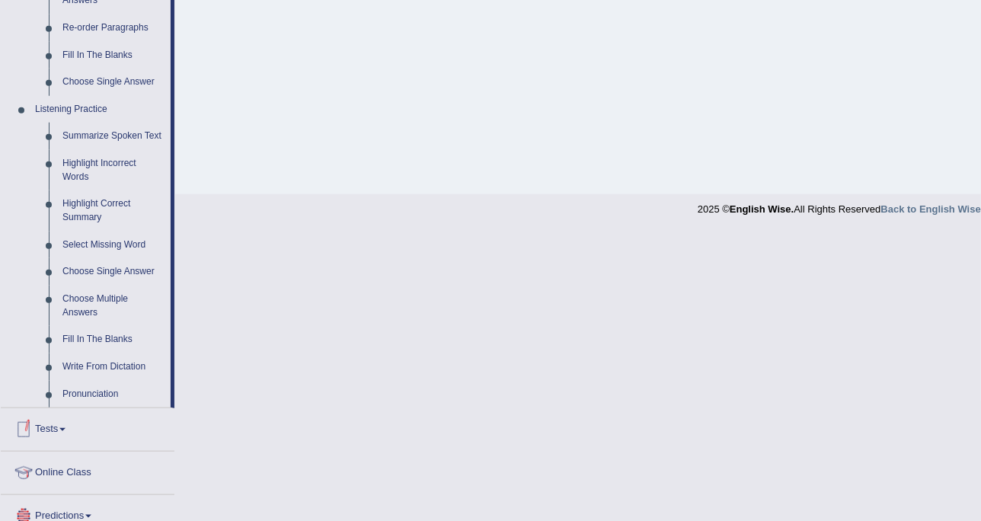
scroll to position [571, 0]
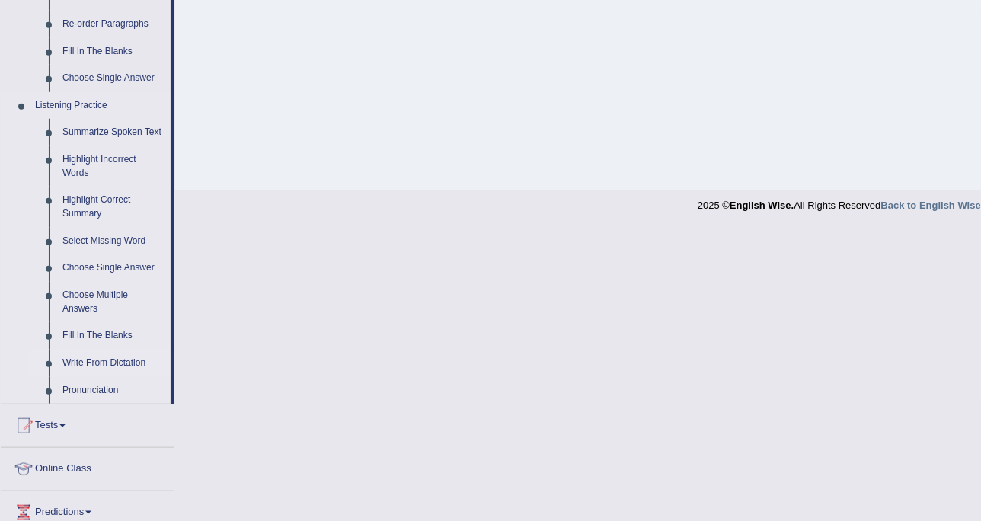
click at [91, 359] on link "Write From Dictation" at bounding box center [113, 363] width 115 height 27
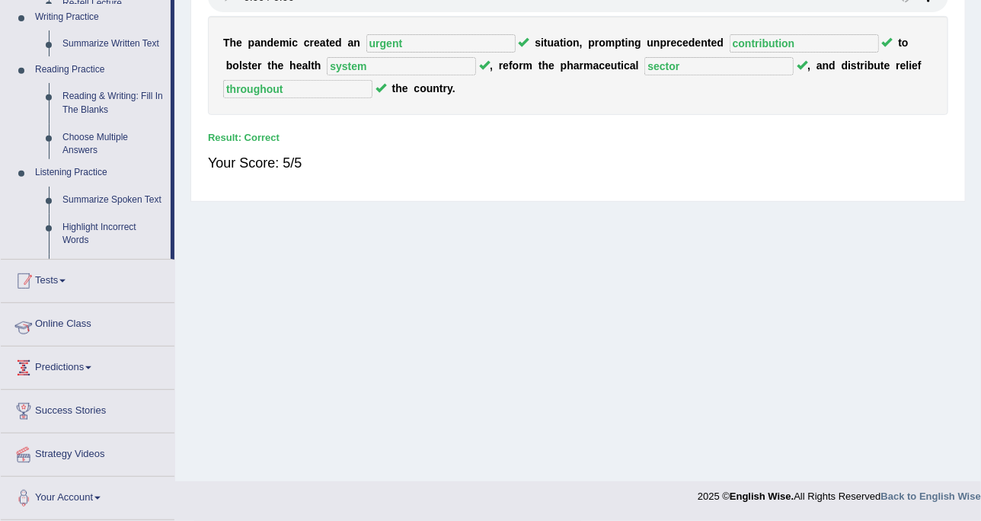
scroll to position [278, 0]
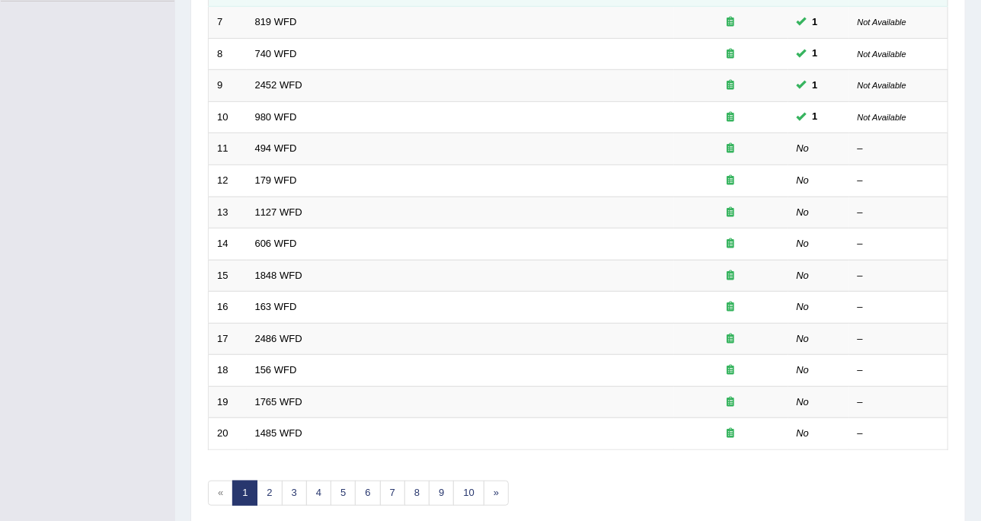
scroll to position [480, 0]
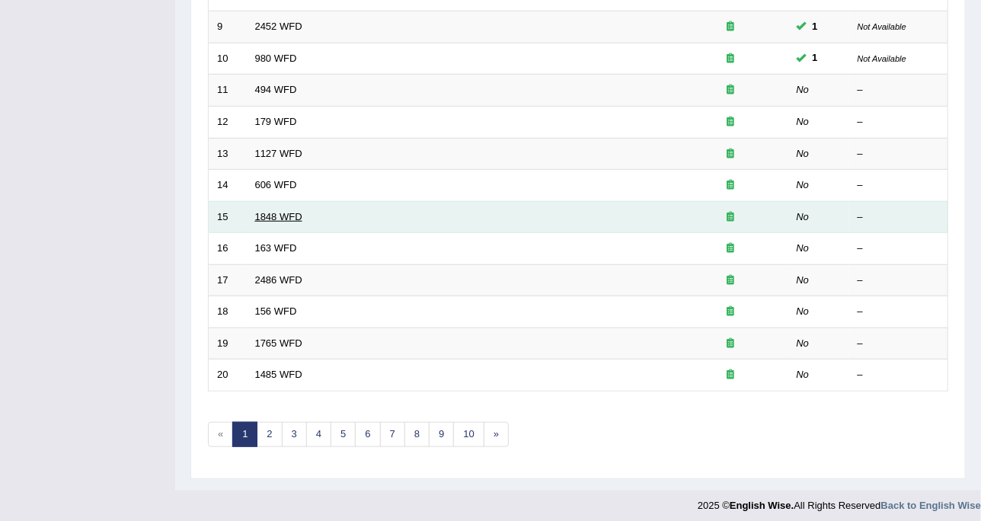
click at [274, 211] on link "1848 WFD" at bounding box center [278, 216] width 47 height 11
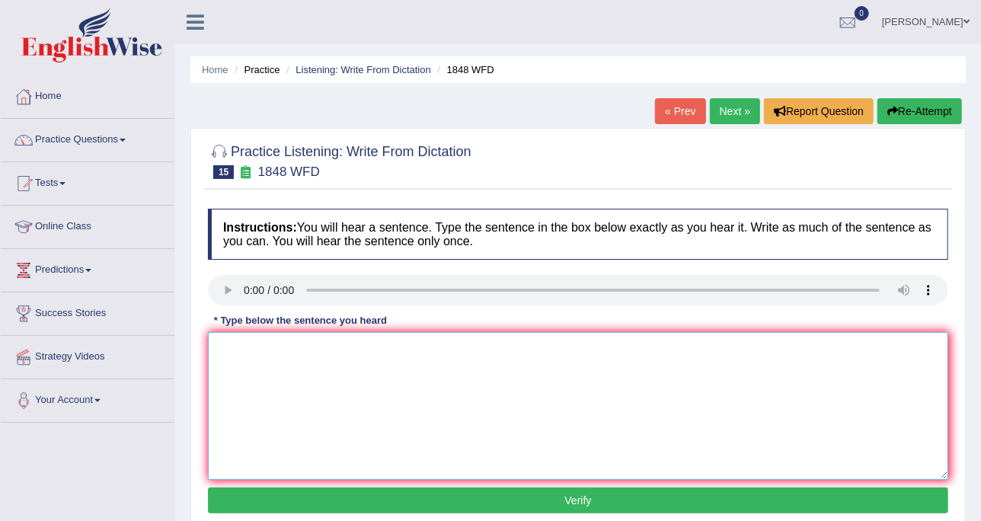
click at [254, 353] on textarea at bounding box center [578, 406] width 740 height 148
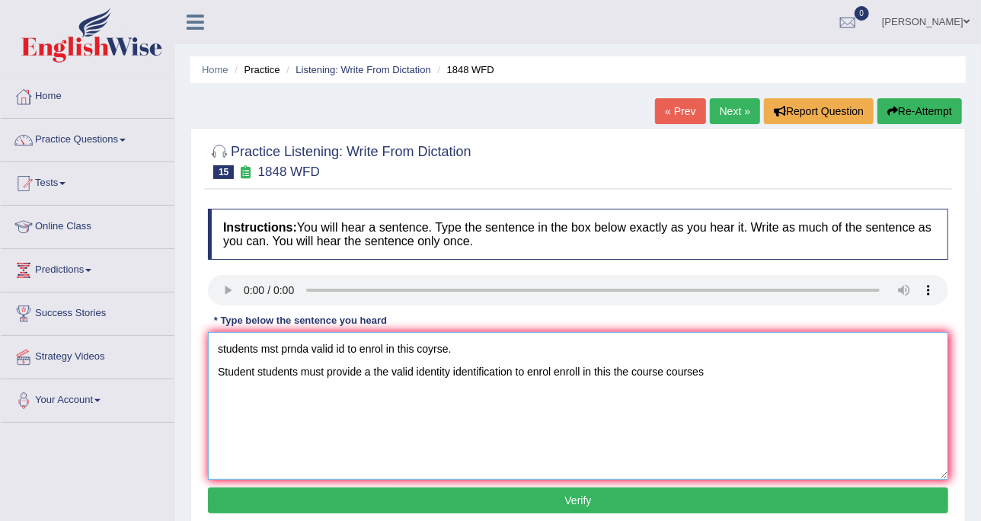
click at [714, 370] on textarea "students mst prnda valid id to enrol in this coyrse. Student students must prov…" at bounding box center [578, 406] width 740 height 148
drag, startPoint x: 554, startPoint y: 346, endPoint x: 95, endPoint y: 321, distance: 459.9
click at [95, 321] on div "Toggle navigation Home Practice Questions Speaking Practice Read Aloud Repeat S…" at bounding box center [490, 396] width 981 height 792
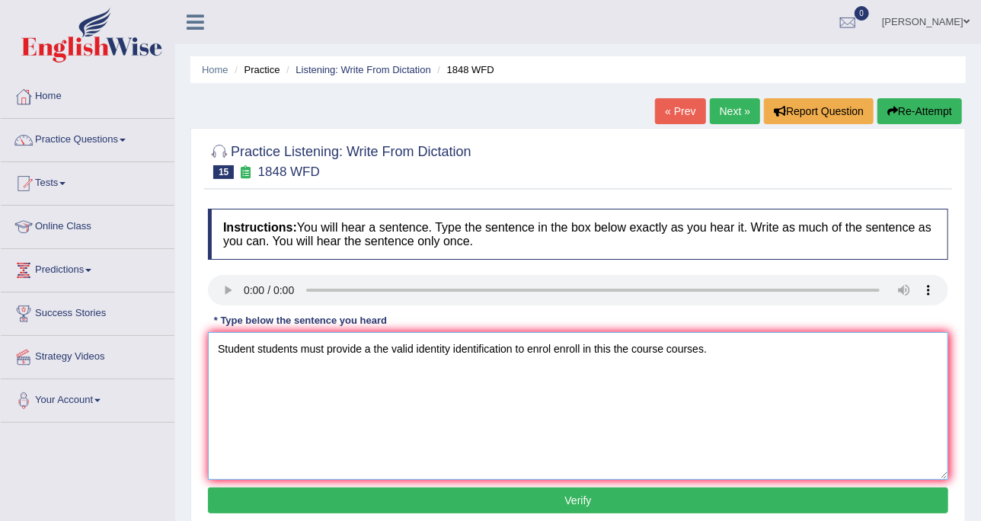
click at [217, 363] on textarea "Student students must provide a the valid identity identification to enrol enro…" at bounding box center [578, 406] width 740 height 148
click at [320, 406] on textarea "Student students must provide a the valid identity identification to enrol enro…" at bounding box center [578, 406] width 740 height 148
type textarea "Student students must provide a the valid identity identification to enrol enro…"
click at [434, 503] on button "Verify" at bounding box center [578, 500] width 740 height 26
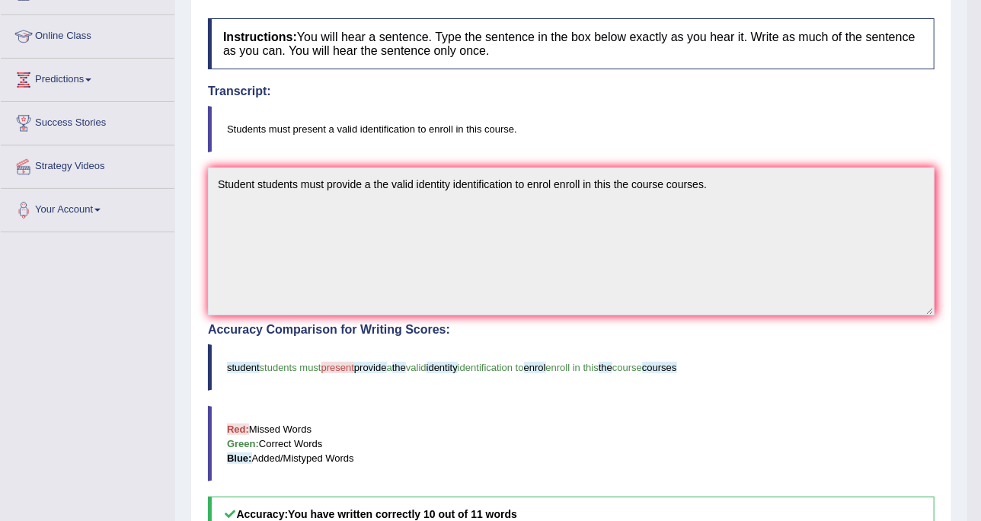
scroll to position [286, 0]
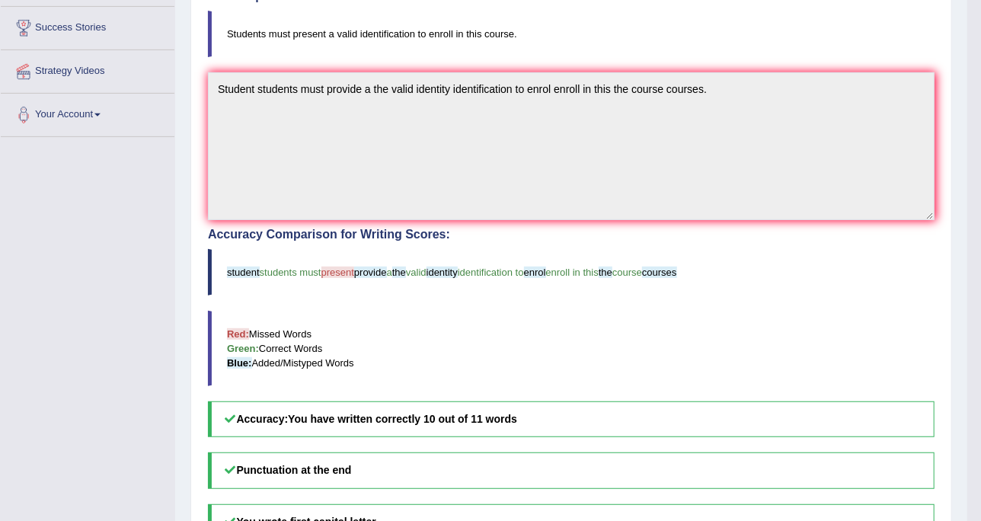
click at [554, 340] on blockquote "Red: Missed Words Green: Correct Words Blue: Added/Mistyped Words" at bounding box center [571, 348] width 726 height 75
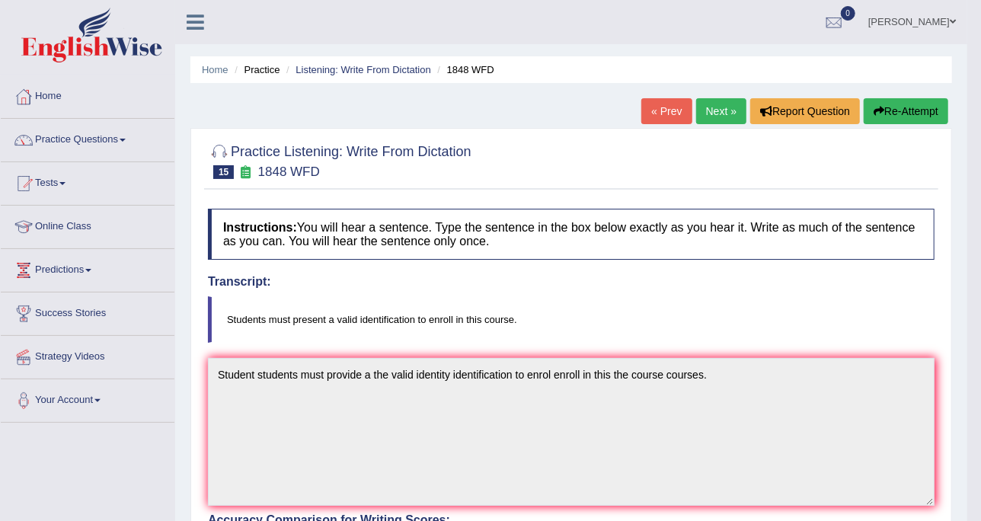
click at [706, 119] on link "Next »" at bounding box center [721, 111] width 50 height 26
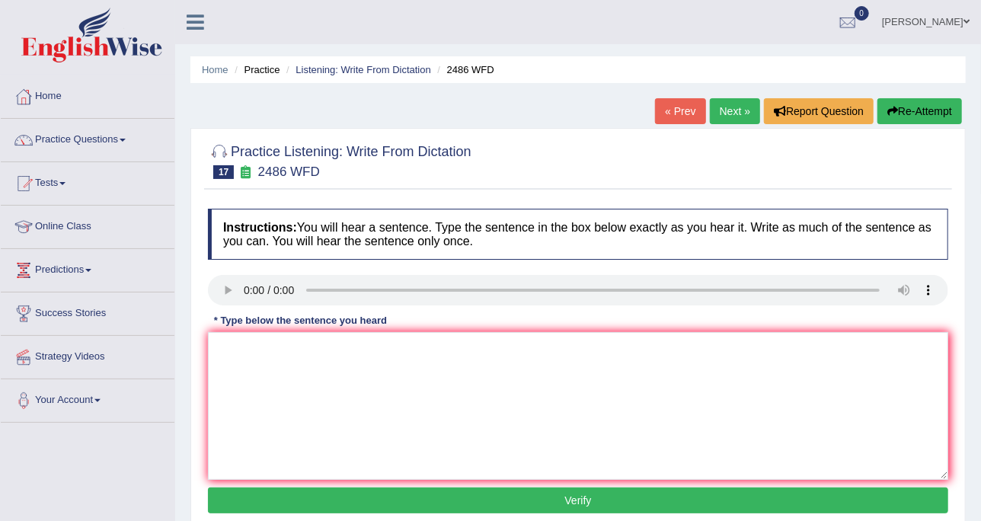
click at [727, 107] on link "Next »" at bounding box center [735, 111] width 50 height 26
click at [414, 68] on link "Listening: Write From Dictation" at bounding box center [363, 69] width 136 height 11
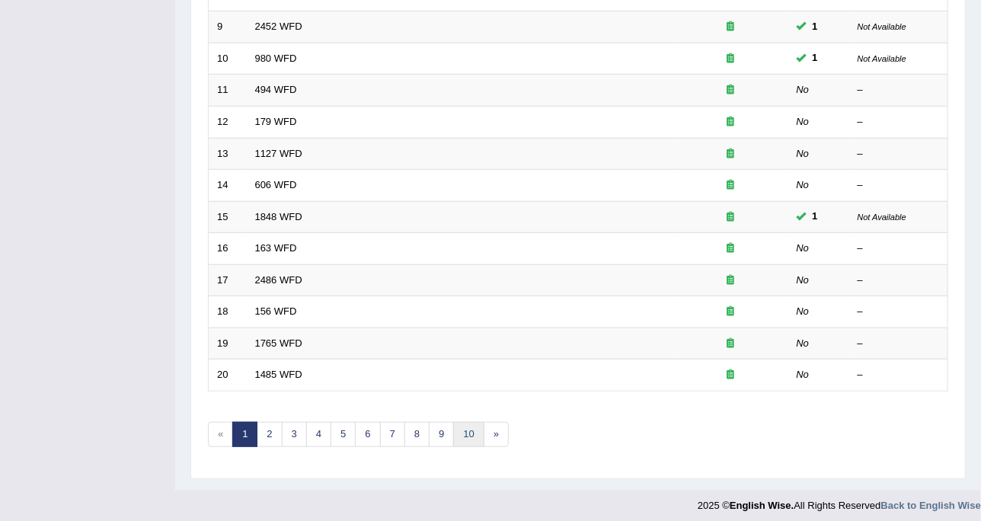
click at [465, 422] on link "10" at bounding box center [468, 434] width 30 height 25
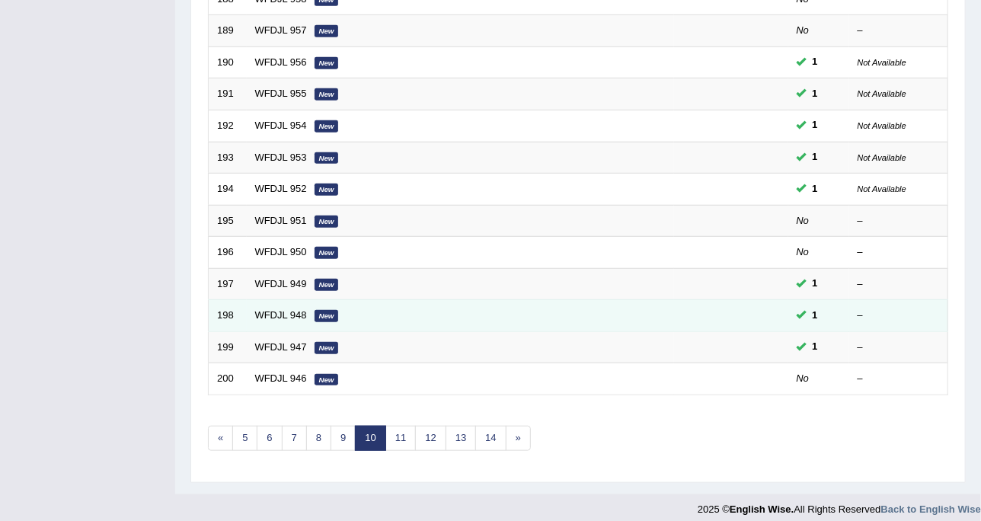
scroll to position [476, 0]
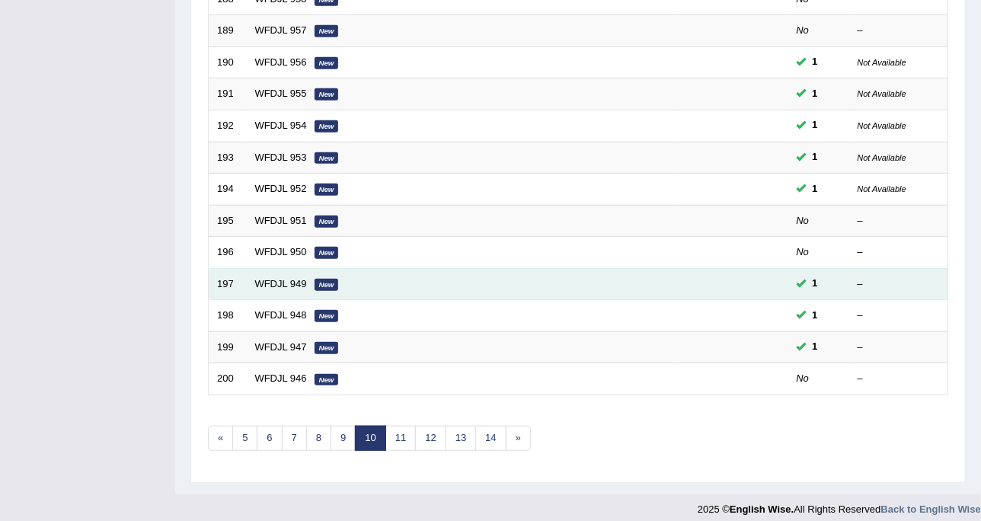
click at [289, 268] on td "WFDJL 949 New" at bounding box center [460, 284] width 427 height 32
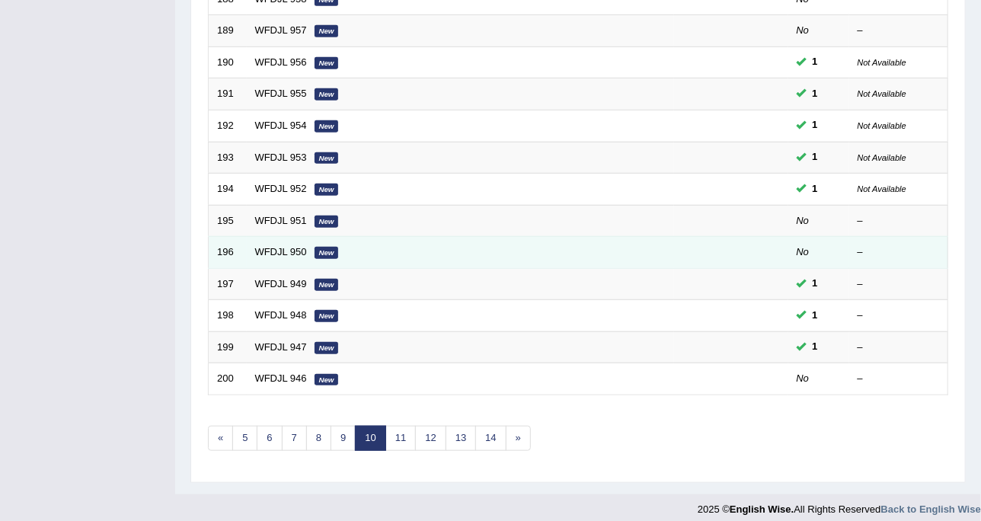
click at [289, 237] on td "WFDJL 950 New" at bounding box center [460, 253] width 427 height 32
click at [289, 247] on link "WFDJL 950" at bounding box center [281, 251] width 52 height 11
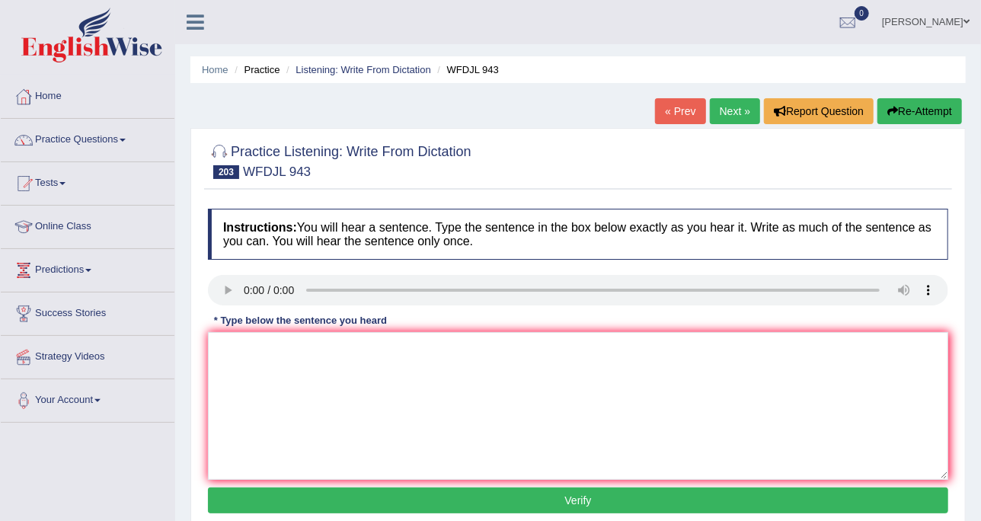
click at [691, 120] on link "« Prev" at bounding box center [680, 111] width 50 height 26
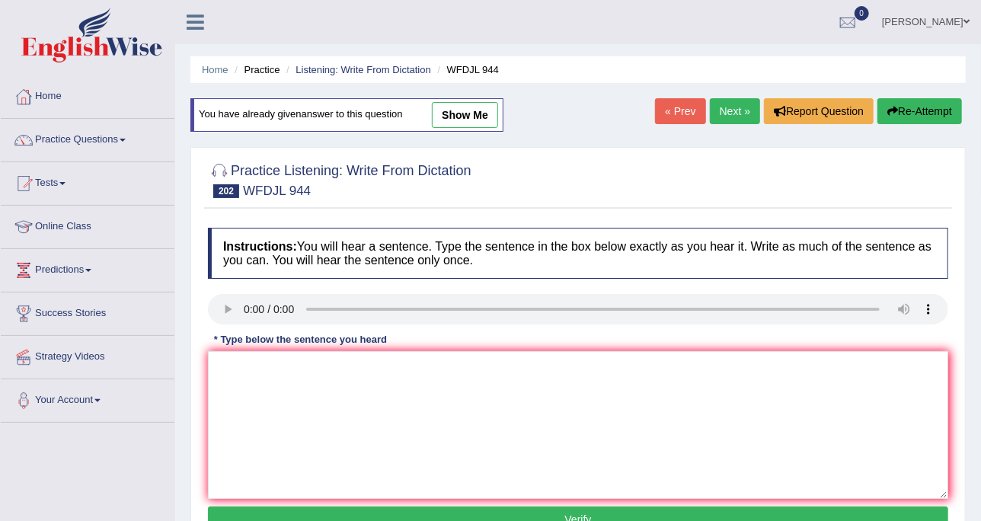
click at [746, 104] on link "Next »" at bounding box center [735, 111] width 50 height 26
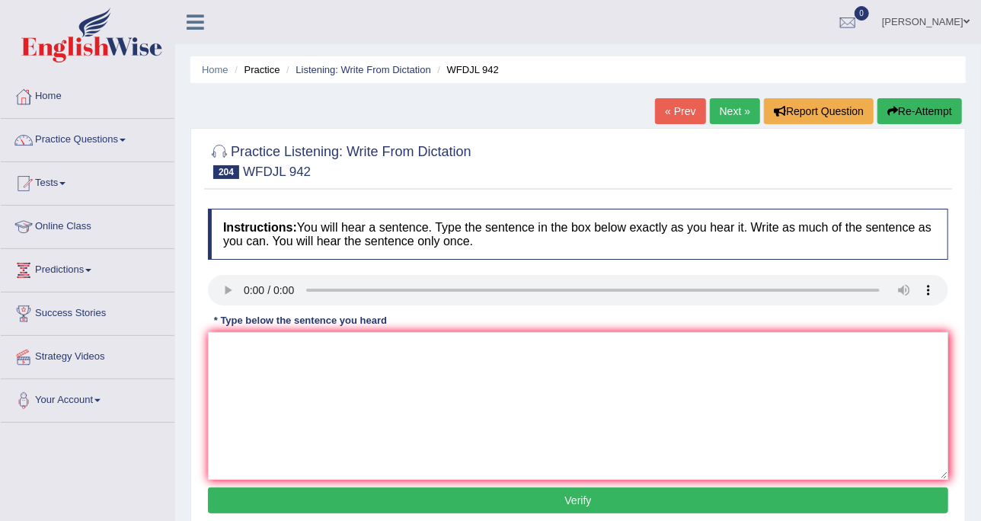
click at [736, 116] on link "Next »" at bounding box center [735, 111] width 50 height 26
click at [295, 382] on textarea at bounding box center [578, 406] width 740 height 148
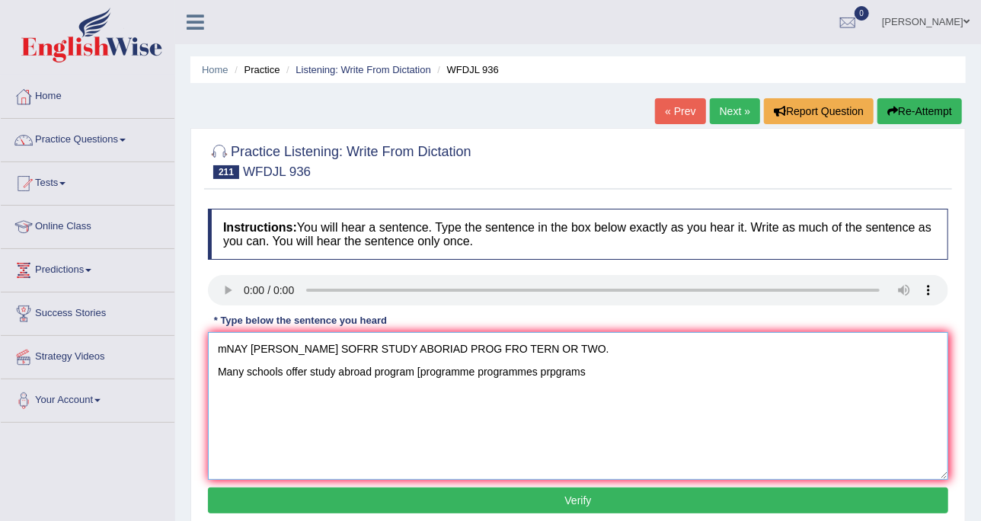
click at [559, 369] on textarea "mNAY SCHUL SOFRR STUDY ABORIAD PROG FRO TERN OR TWO. Many schools offer study a…" at bounding box center [578, 406] width 740 height 148
click at [423, 374] on textarea "mNAY SCHUL SOFRR STUDY ABORIAD PROG FRO TERN OR TWO. Many schools offer study a…" at bounding box center [578, 406] width 740 height 148
click at [605, 370] on textarea "mNAY SCHUL SOFRR STUDY ABORIAD PROG FRO TERN OR TWO. Many schools offer study a…" at bounding box center [578, 406] width 740 height 148
drag, startPoint x: 604, startPoint y: 347, endPoint x: 0, endPoint y: 362, distance: 604.1
click at [0, 363] on html "Toggle navigation Home Practice Questions Speaking Practice Read Aloud Repeat S…" at bounding box center [490, 260] width 981 height 521
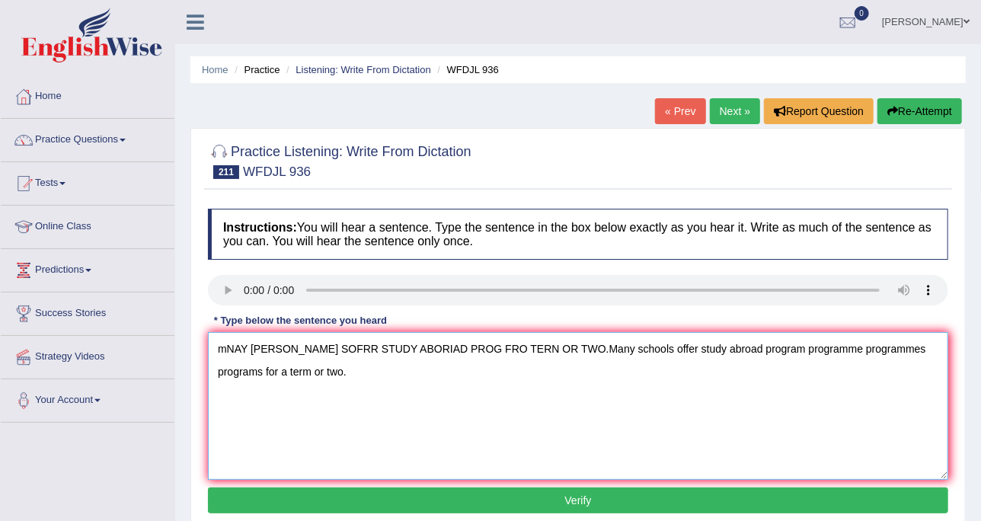
click at [214, 345] on textarea "mNAY SCHUL SOFRR STUDY ABORIAD PROG FRO TERN OR TWO.Many schools offer study ab…" at bounding box center [578, 406] width 740 height 148
drag, startPoint x: 523, startPoint y: 366, endPoint x: 152, endPoint y: 369, distance: 370.9
click at [152, 369] on div "Toggle navigation Home Practice Questions Speaking Practice Read Aloud Repeat S…" at bounding box center [490, 396] width 981 height 792
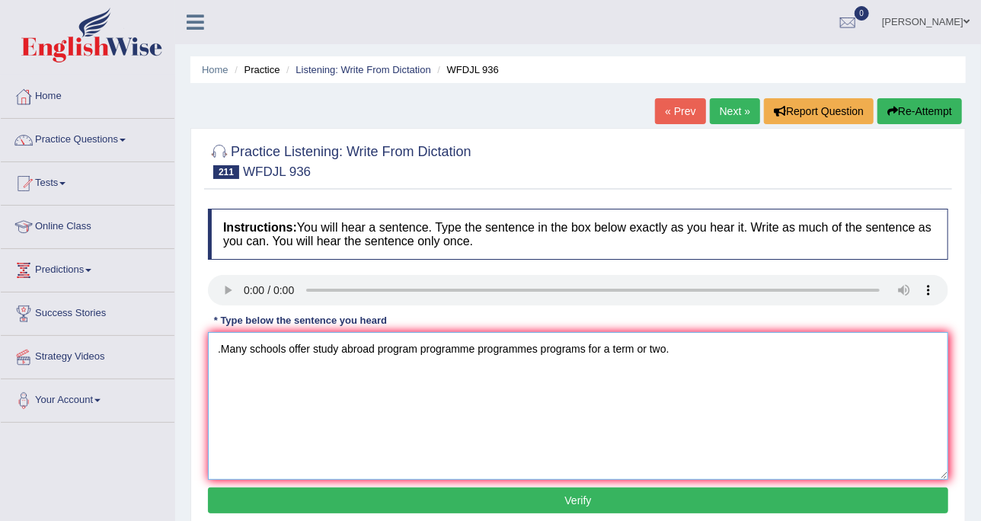
click at [220, 342] on textarea ".Many schools offer study abroad program programme programmes programs for a te…" at bounding box center [578, 406] width 740 height 148
click at [340, 340] on textarea "Many schools offer study abroad program programme programmes programs for a ter…" at bounding box center [578, 406] width 740 height 148
drag, startPoint x: 365, startPoint y: 354, endPoint x: 339, endPoint y: 353, distance: 25.9
click at [339, 353] on textarea "Many schools offer study the a abroad program programme programmes programs for…" at bounding box center [578, 406] width 740 height 148
click at [308, 347] on textarea "Many schools offer study abroad program programme programmes programs for a ter…" at bounding box center [578, 406] width 740 height 148
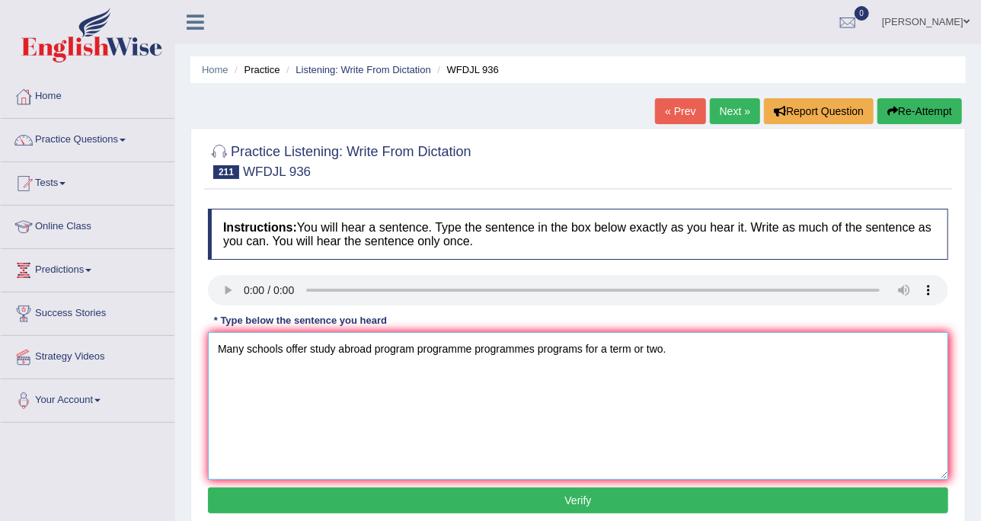
paste textarea "the a"
click at [310, 347] on textarea "Many schools offerthe a study abroad program programme programmes programs for …" at bounding box center [578, 406] width 740 height 148
click at [343, 343] on textarea "Many schools offer the a study abroad program programme programmes programs for…" at bounding box center [578, 406] width 740 height 148
click at [339, 343] on textarea "Many schools offer the a study abroad program programme programmes programs for…" at bounding box center [578, 406] width 740 height 148
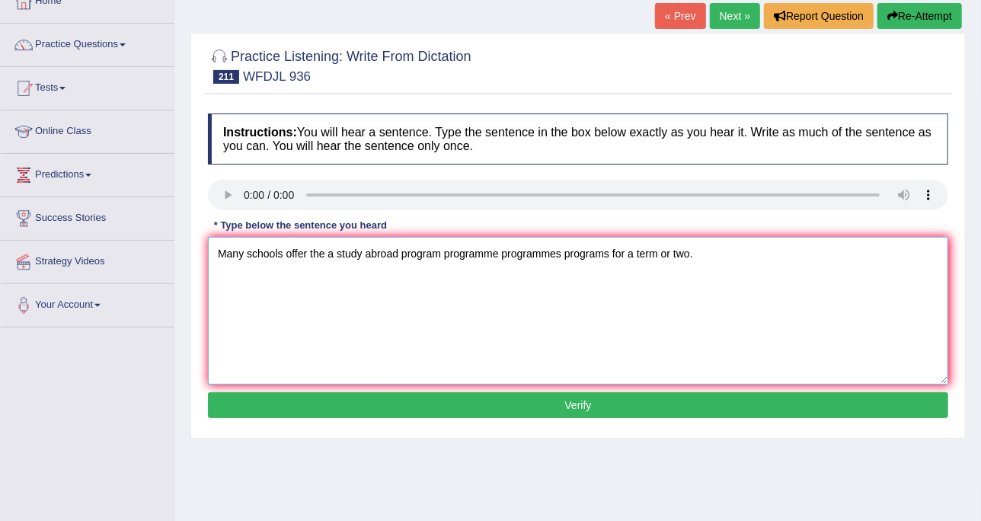
type textarea "Many schools offer the a study abroad program programme programmes programs for…"
click at [647, 401] on button "Verify" at bounding box center [578, 405] width 740 height 26
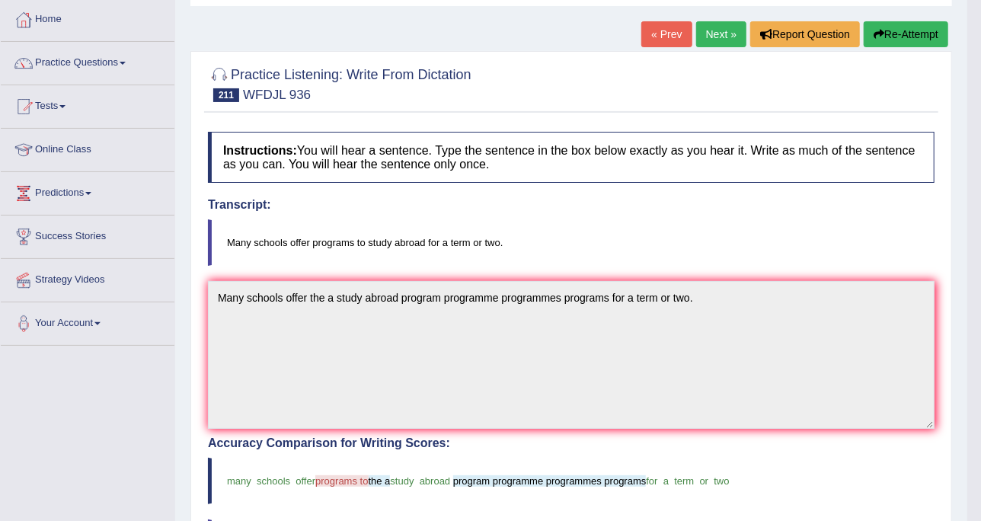
scroll to position [0, 0]
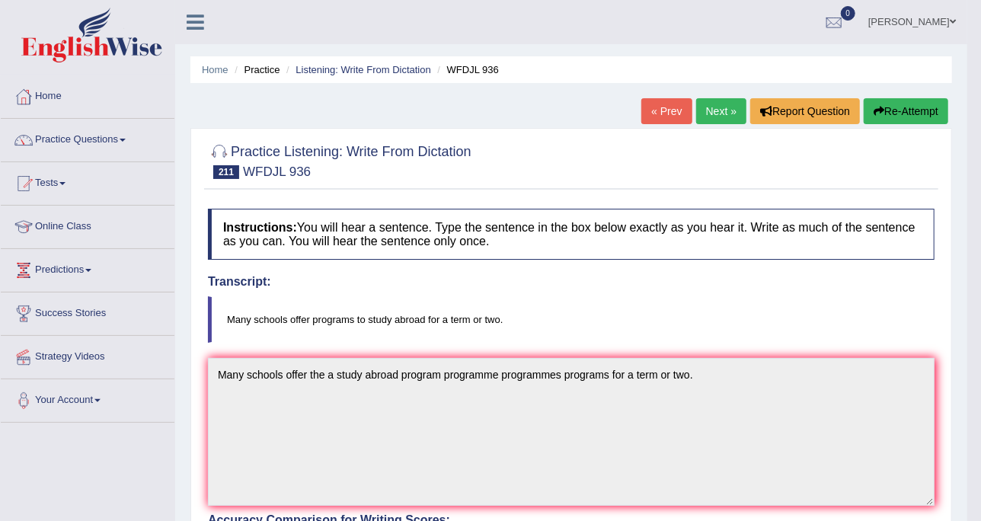
click at [531, 251] on h4 "Instructions: You will hear a sentence. Type the sentence in the box below exac…" at bounding box center [571, 234] width 726 height 51
